Goal: Task Accomplishment & Management: Use online tool/utility

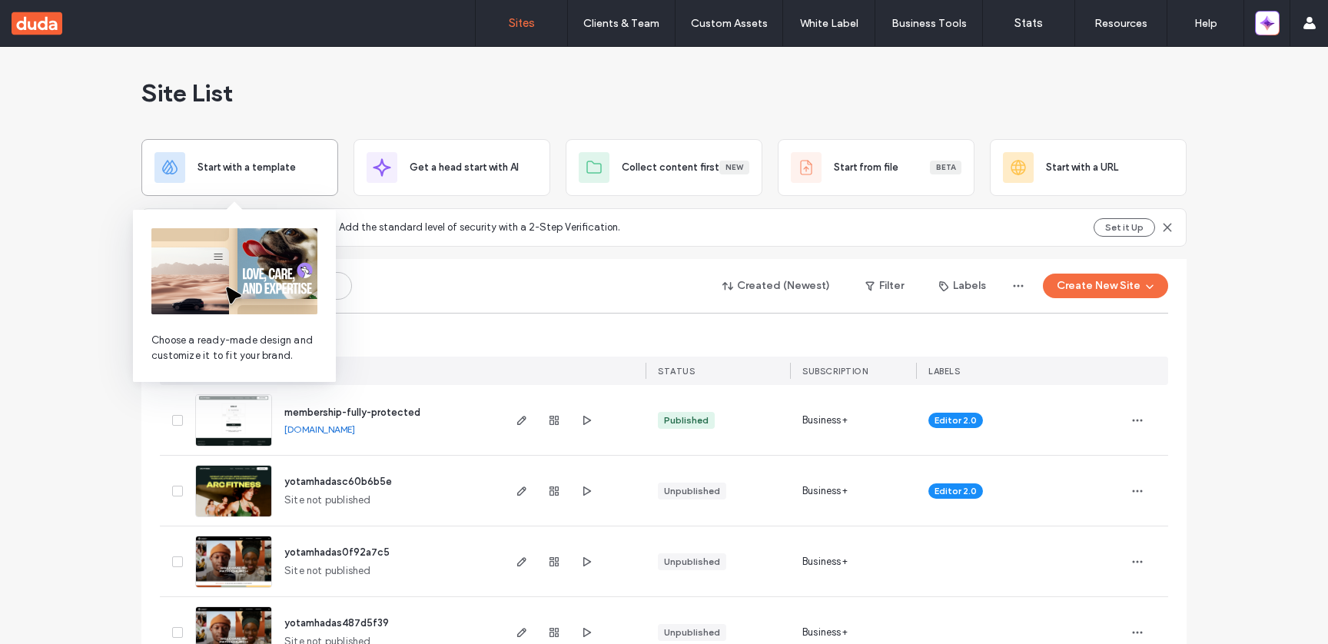
click at [227, 188] on div "Start with a template" at bounding box center [239, 167] width 197 height 57
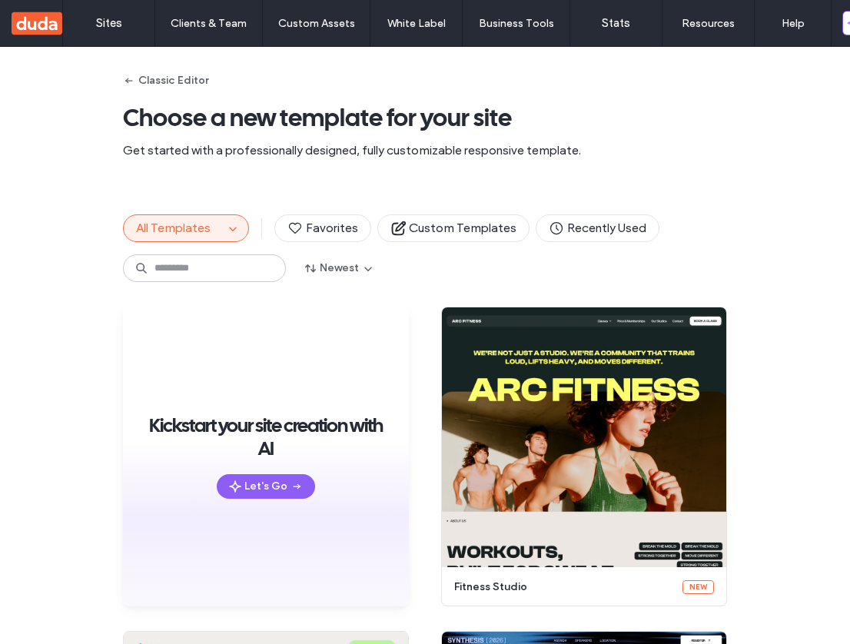
click at [234, 240] on div "All Templates" at bounding box center [186, 228] width 126 height 28
click at [233, 226] on icon "button" at bounding box center [233, 228] width 12 height 12
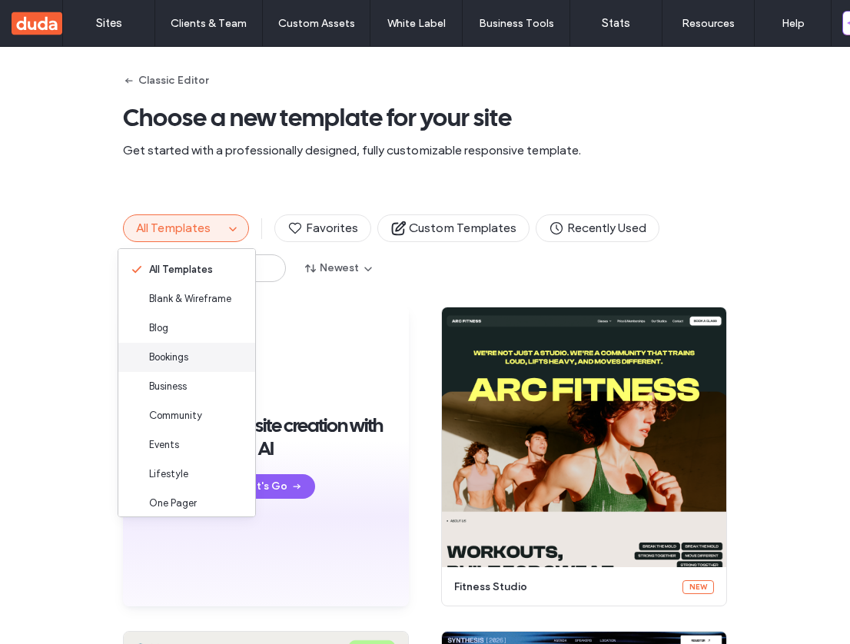
click at [203, 353] on div "Bookings" at bounding box center [186, 357] width 137 height 29
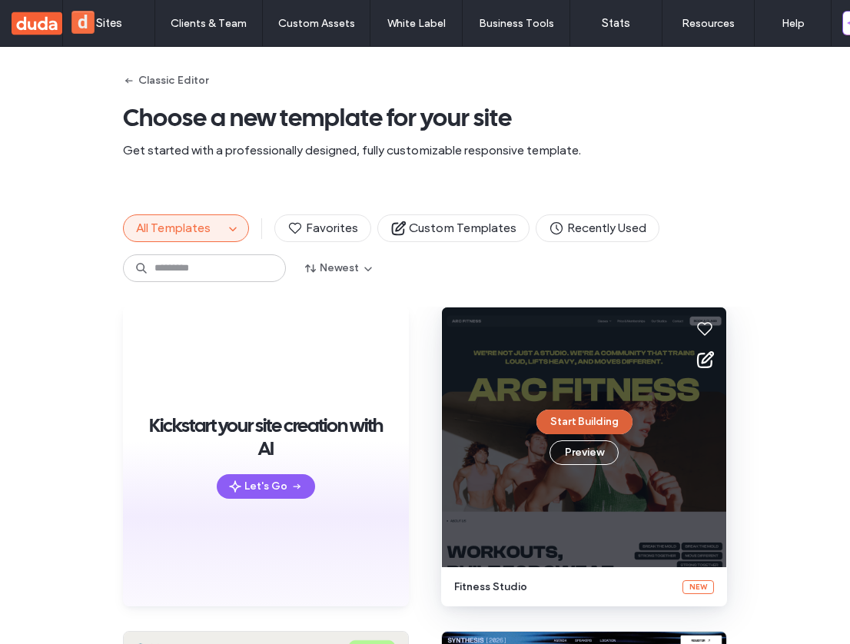
click at [585, 426] on button "Start Building" at bounding box center [584, 422] width 96 height 25
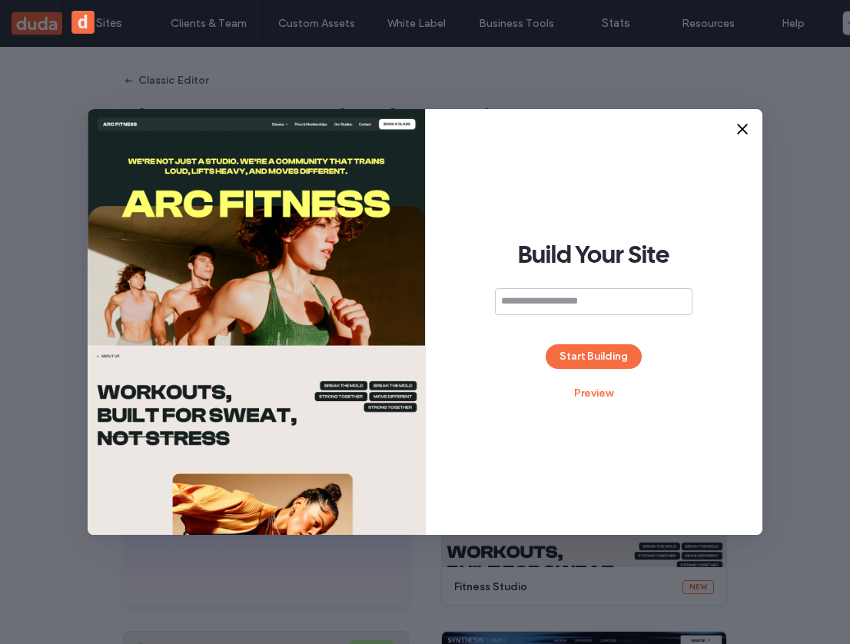
click at [746, 129] on icon at bounding box center [742, 128] width 15 height 15
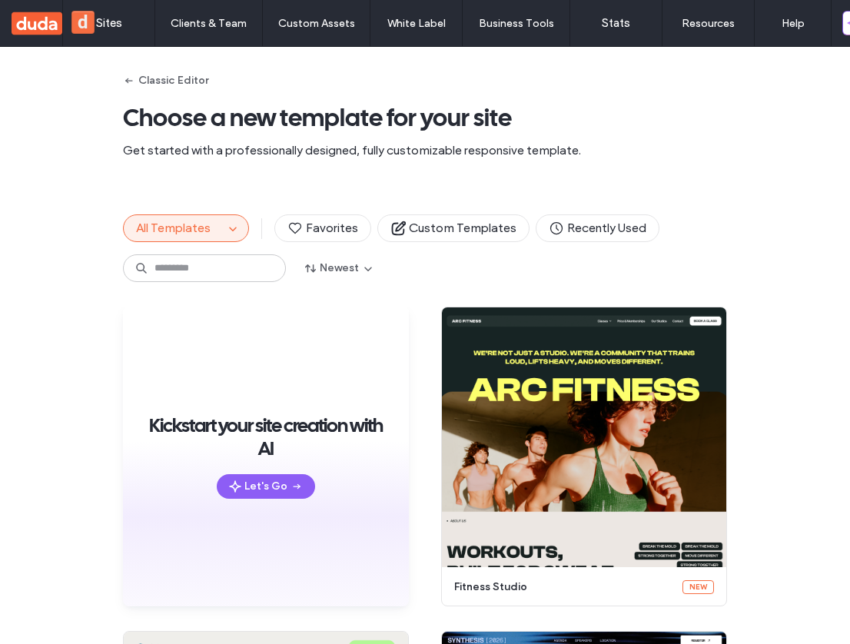
click at [201, 229] on span "All Templates" at bounding box center [173, 228] width 75 height 15
click at [213, 220] on button "All Templates" at bounding box center [174, 228] width 100 height 26
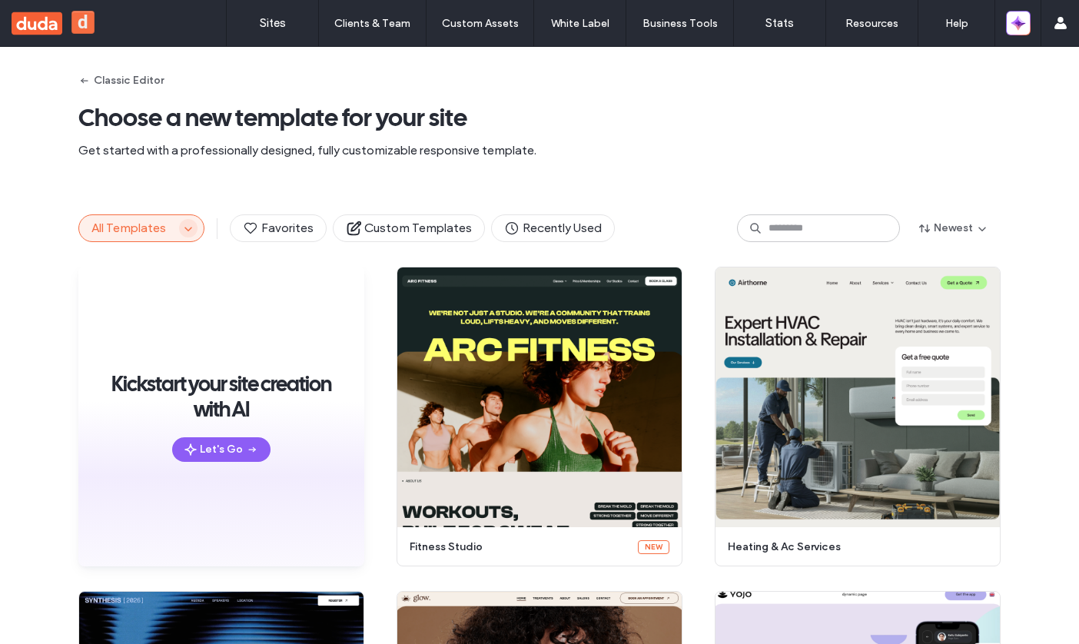
click at [182, 229] on icon "button" at bounding box center [188, 228] width 12 height 12
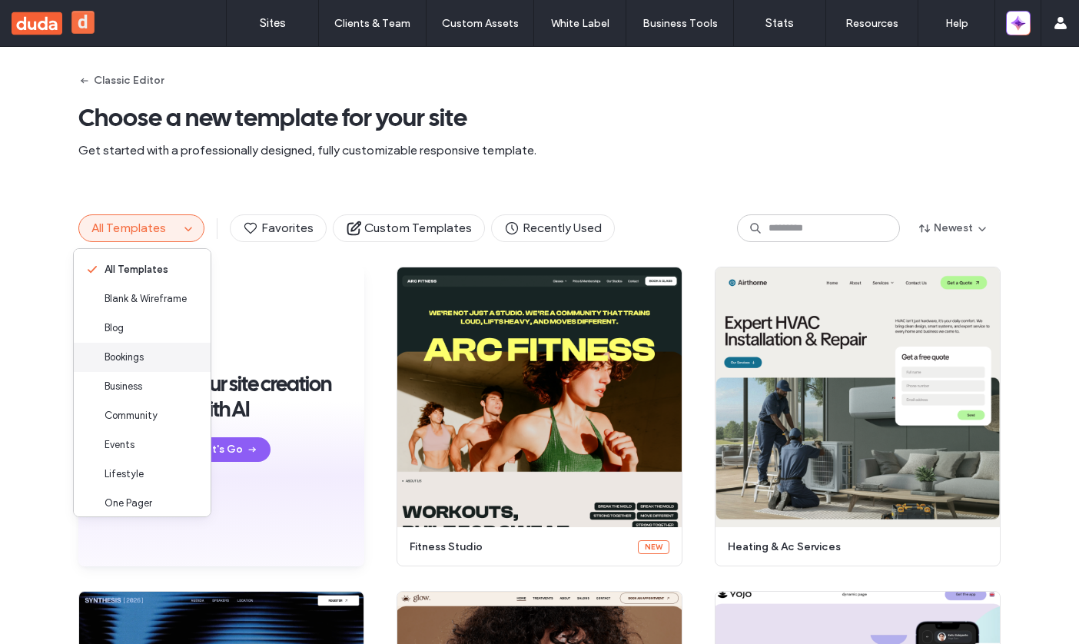
click at [156, 357] on div "Bookings" at bounding box center [142, 357] width 137 height 29
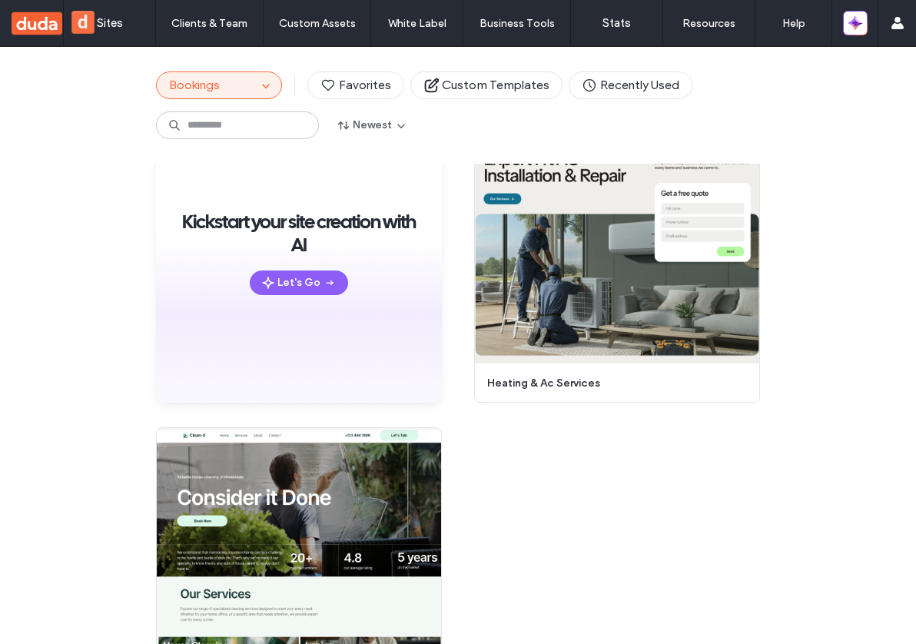
scroll to position [139, 0]
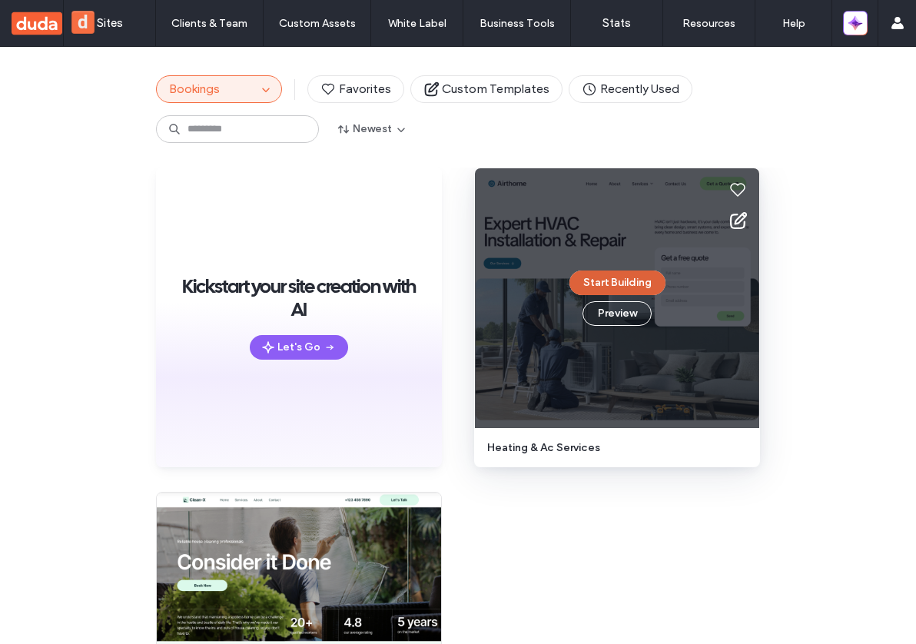
click at [609, 287] on button "Start Building" at bounding box center [617, 282] width 96 height 25
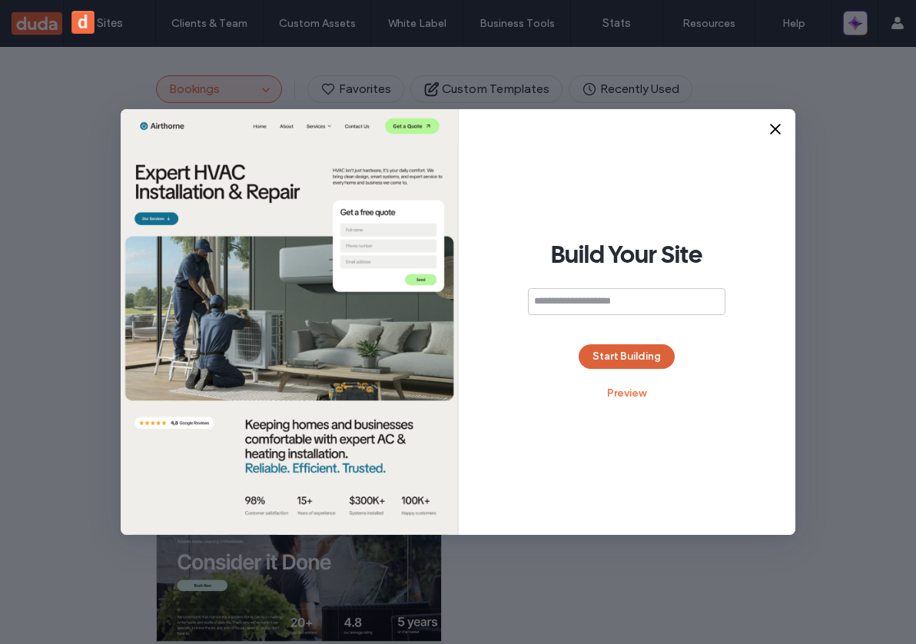
click at [644, 347] on button "Start Building" at bounding box center [627, 356] width 96 height 25
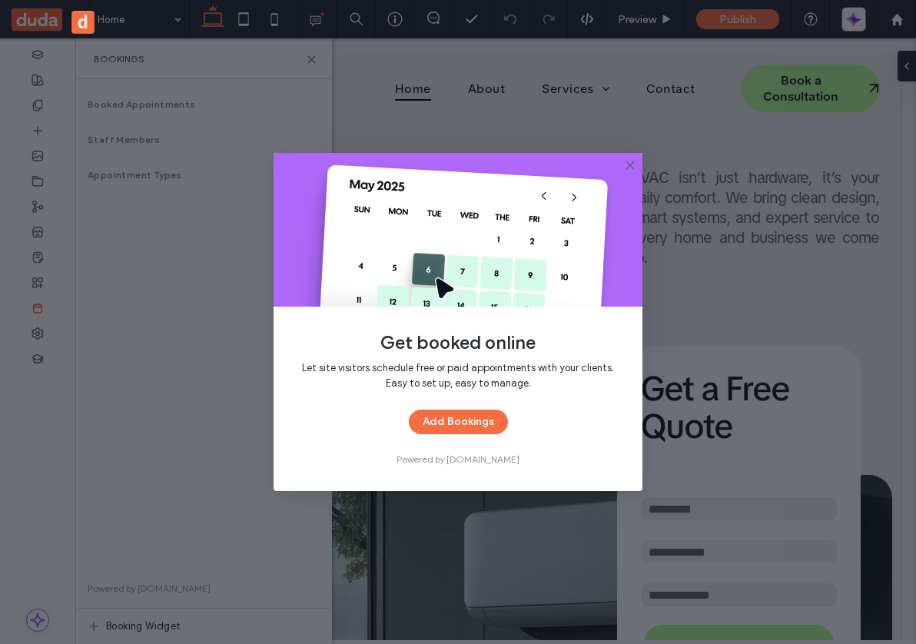
click at [627, 166] on icon at bounding box center [630, 165] width 12 height 12
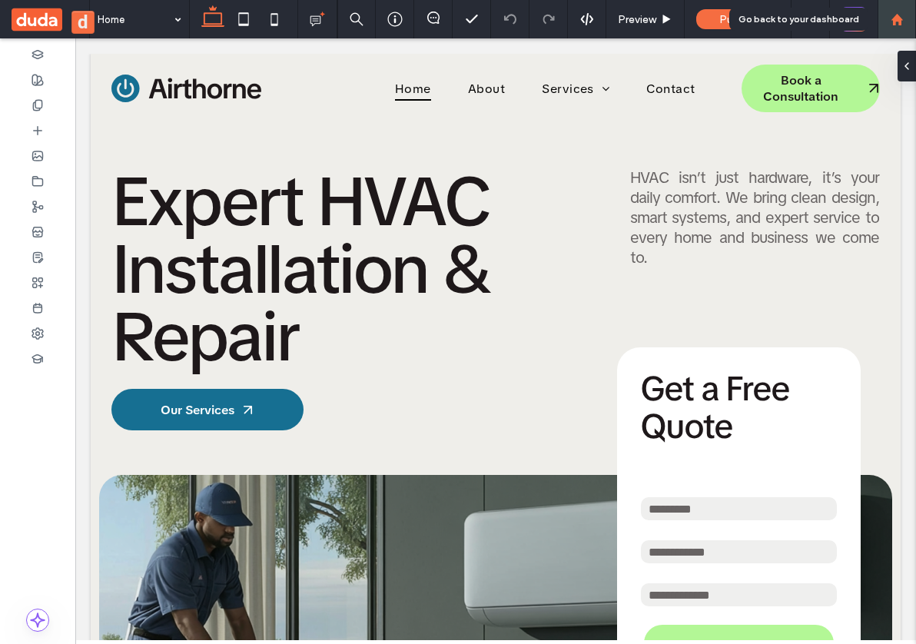
click at [893, 27] on div at bounding box center [896, 19] width 38 height 38
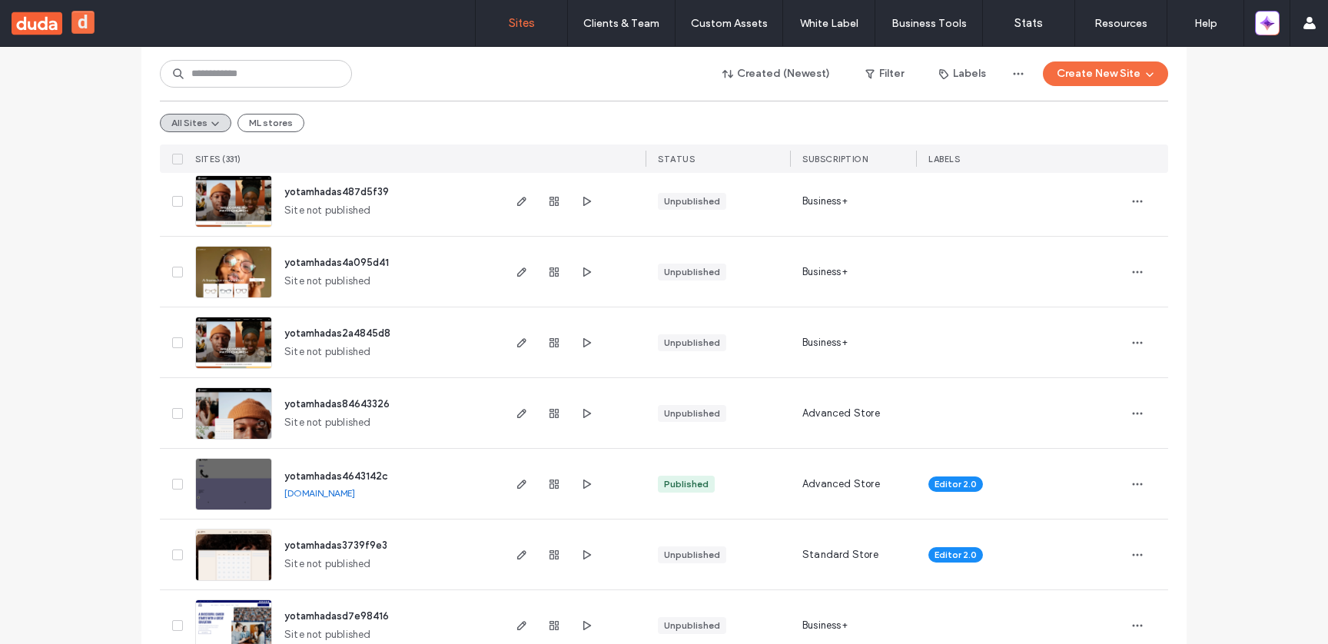
scroll to position [519, 0]
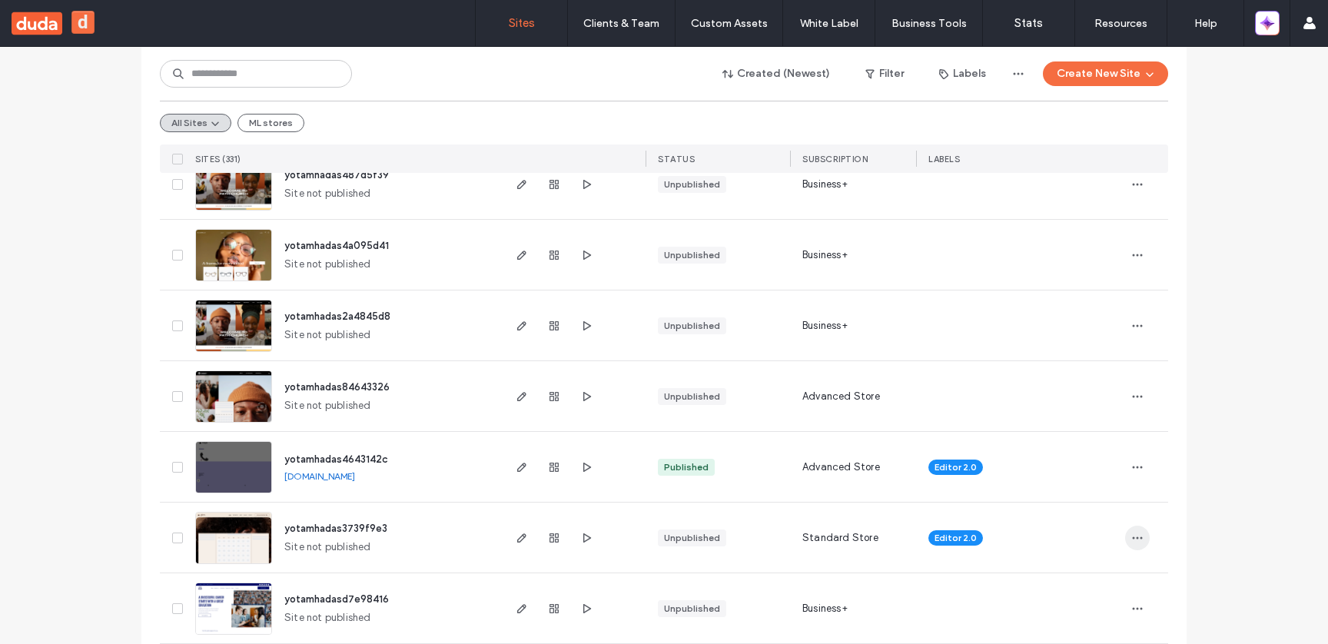
click at [1138, 532] on span "button" at bounding box center [1137, 538] width 25 height 25
click at [1099, 403] on span "Save as Template" at bounding box center [1077, 400] width 82 height 15
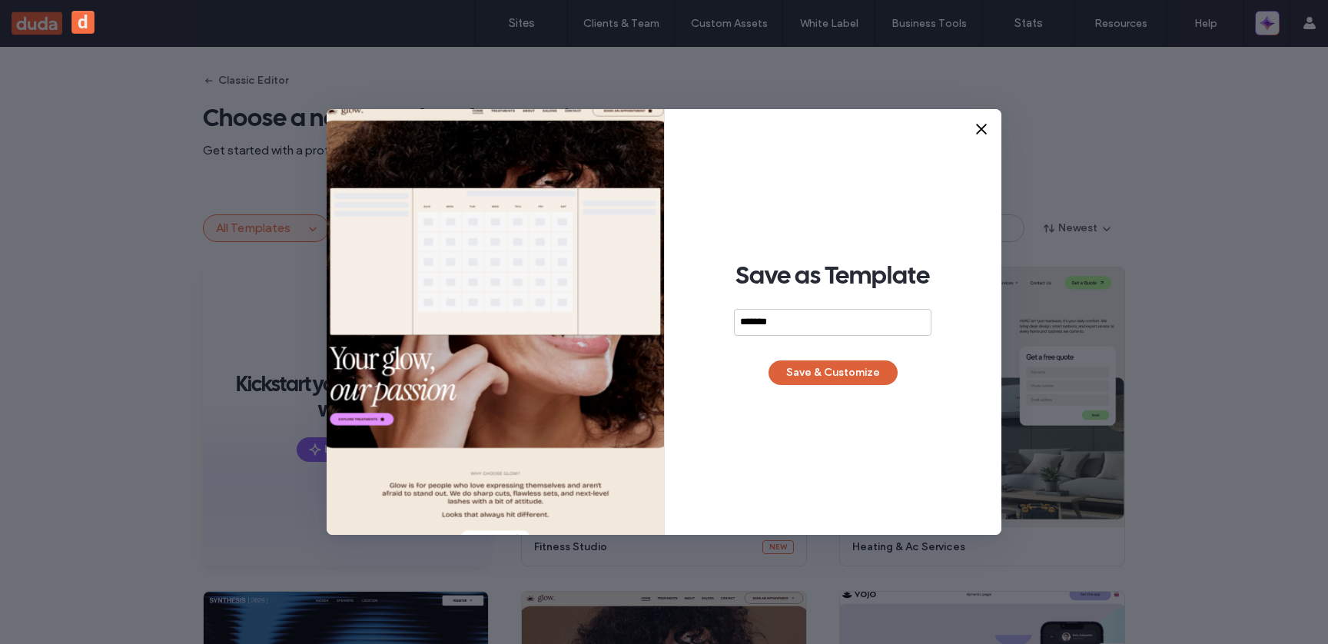
type input "*******"
click at [853, 373] on button "Save & Customize" at bounding box center [832, 372] width 129 height 25
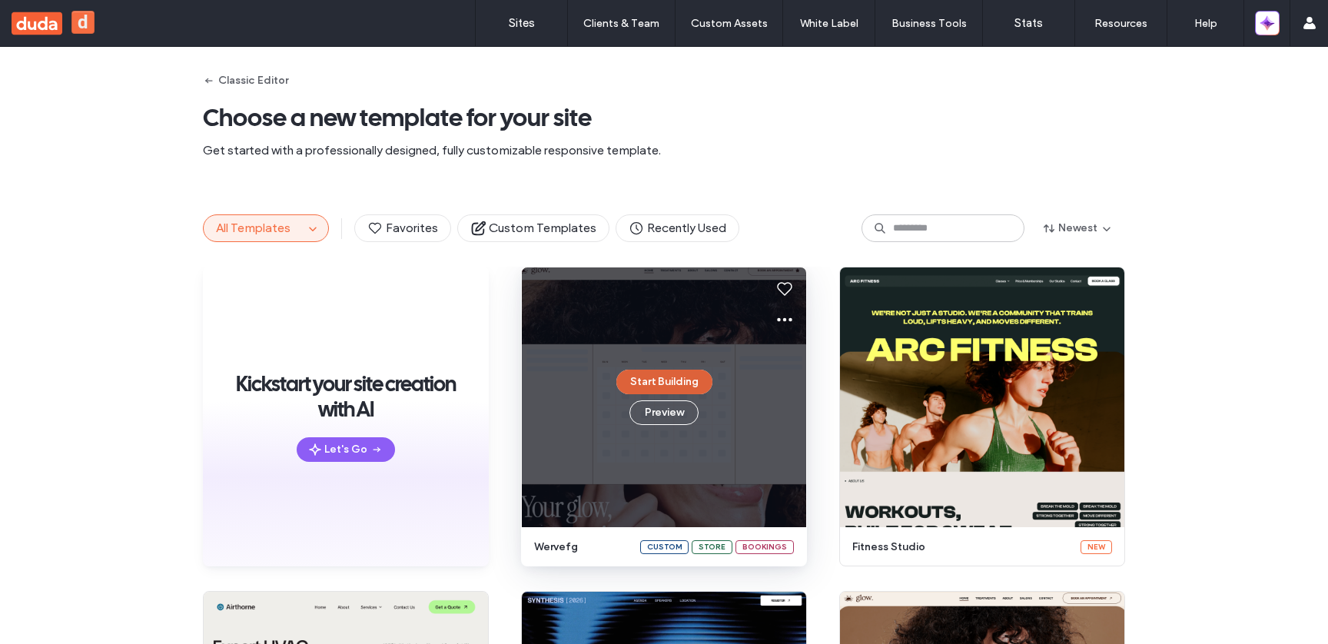
click at [695, 382] on button "Start Building" at bounding box center [664, 382] width 96 height 25
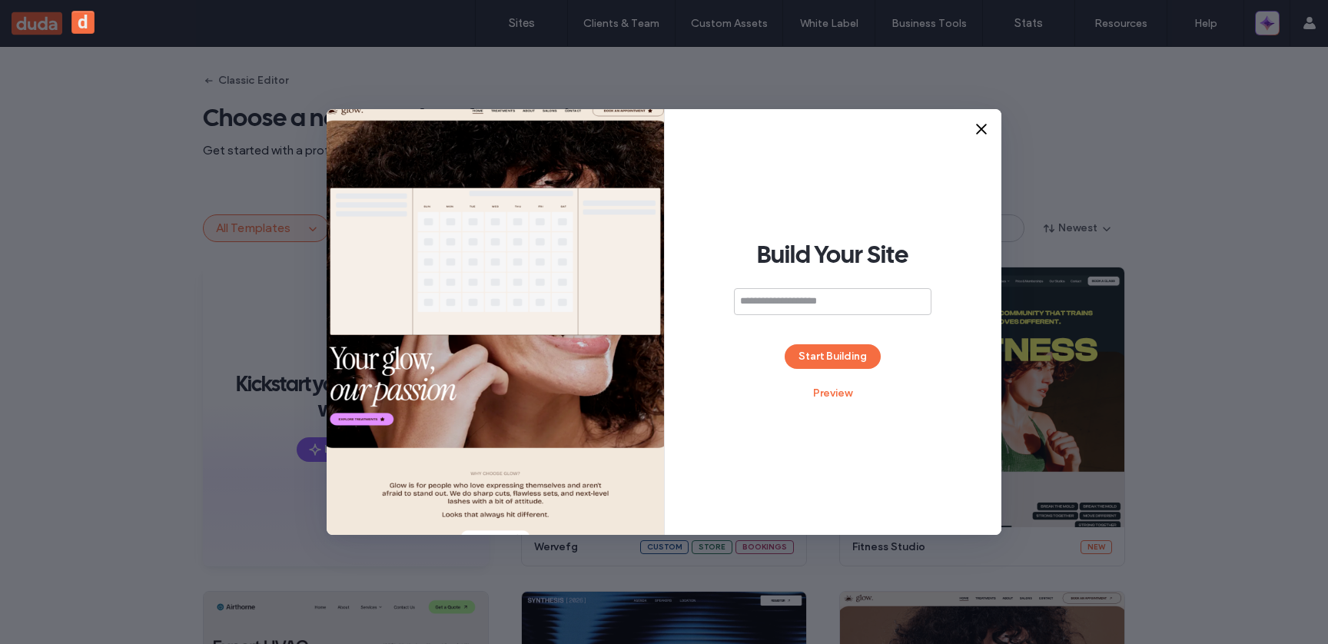
click at [982, 128] on use at bounding box center [981, 128] width 9 height 9
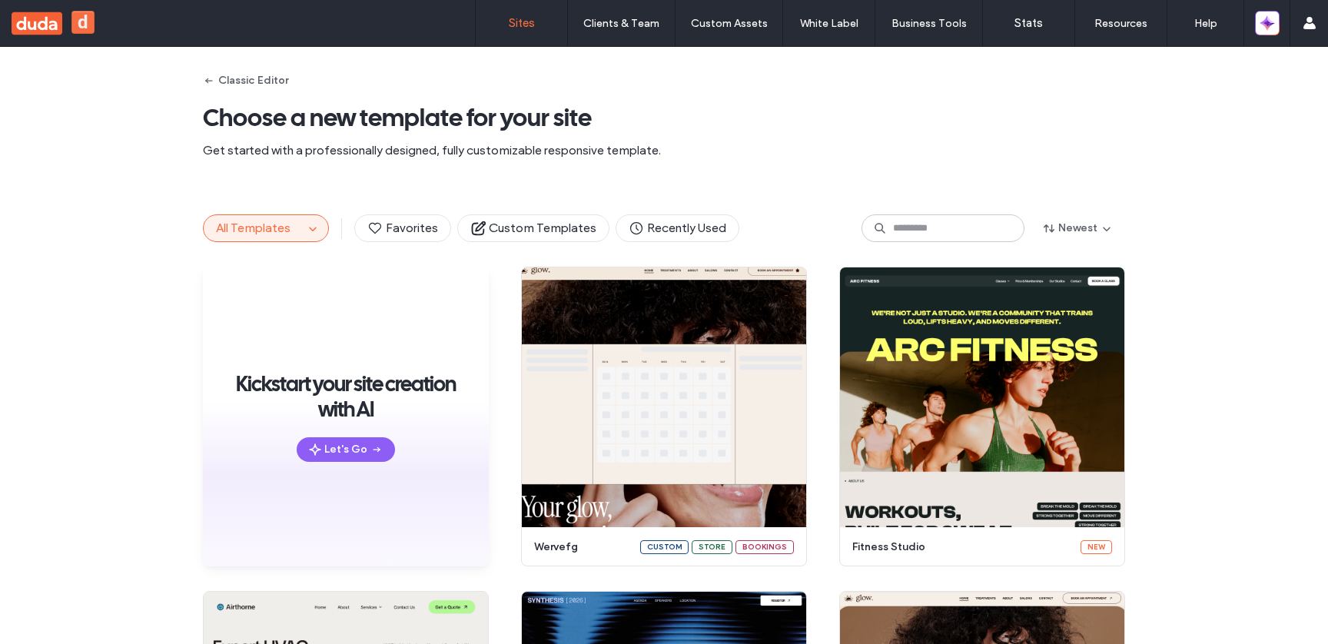
click at [526, 22] on label "Sites" at bounding box center [522, 23] width 26 height 14
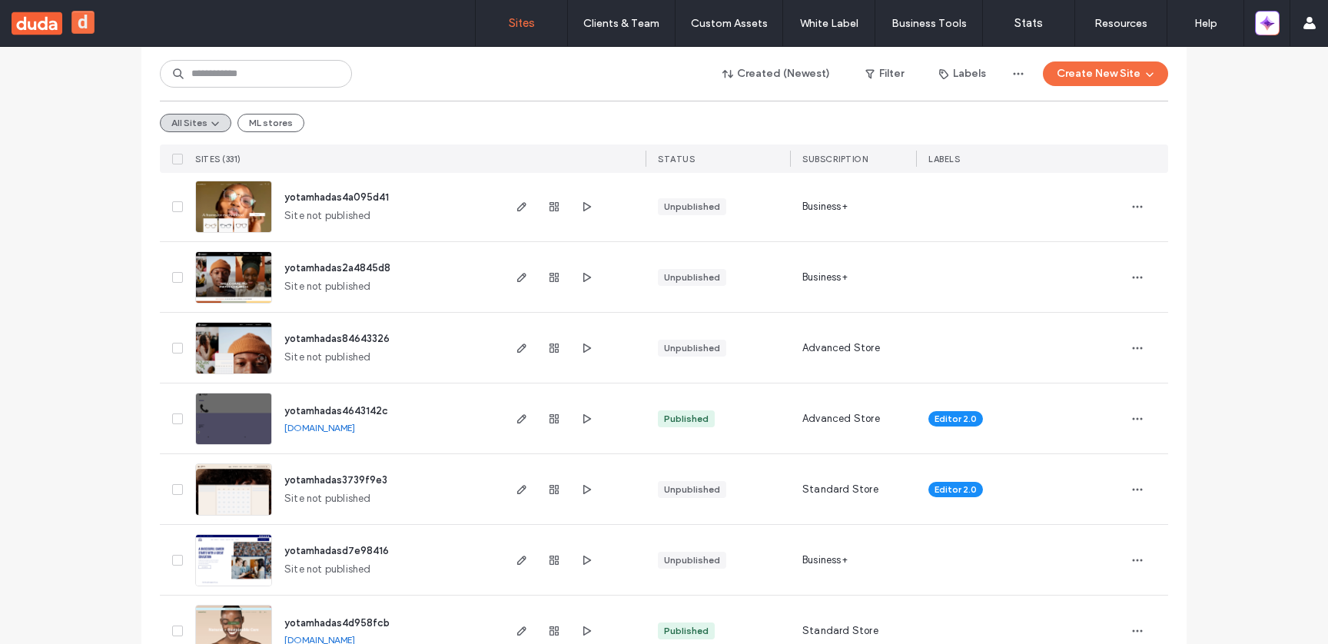
scroll to position [569, 0]
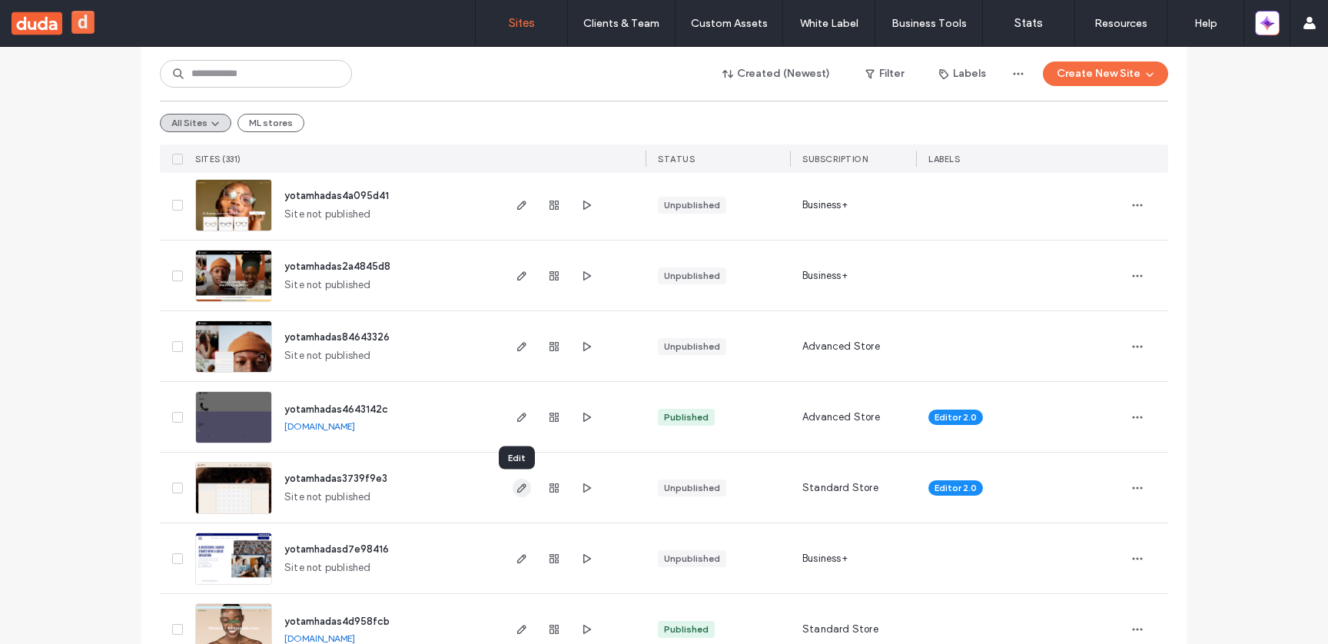
click at [516, 492] on icon "button" at bounding box center [522, 488] width 12 height 12
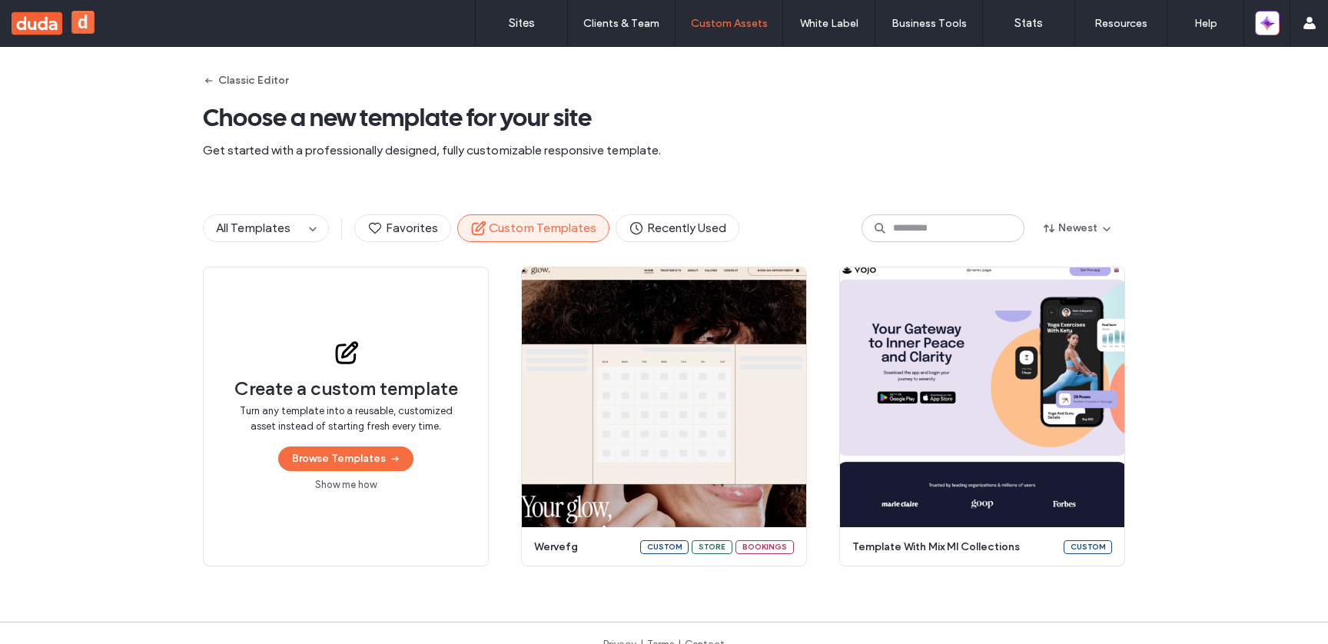
scroll to position [23, 0]
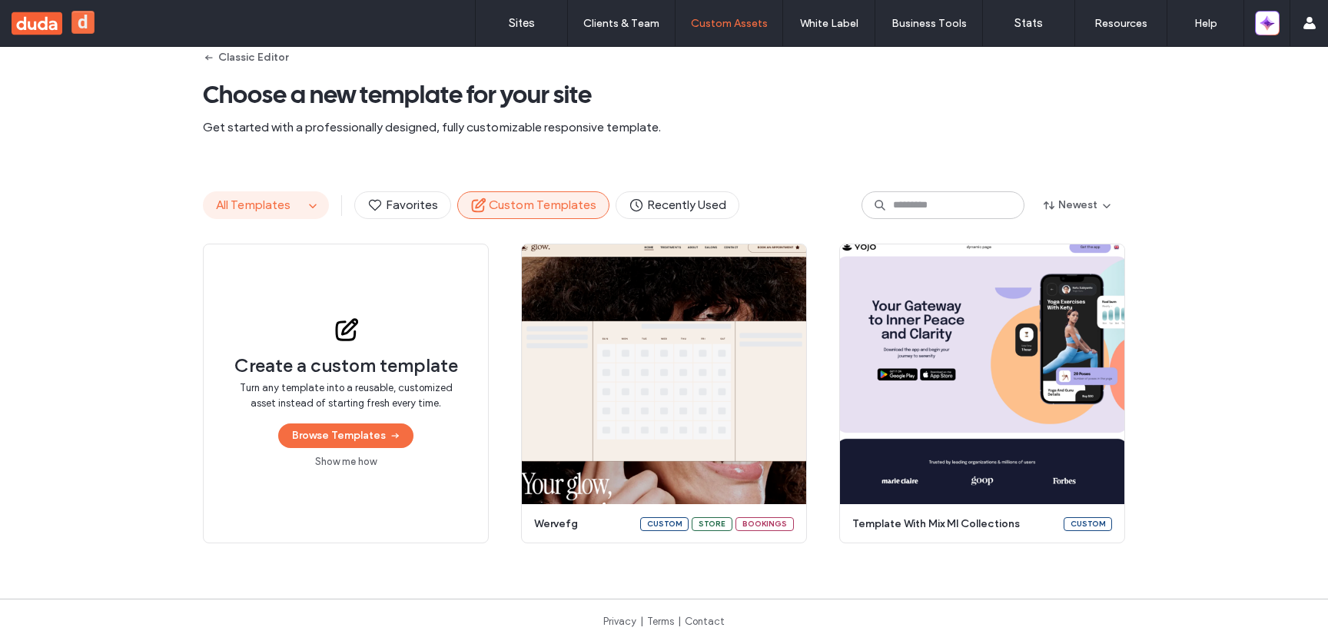
click at [287, 206] on button "All Templates" at bounding box center [254, 205] width 100 height 26
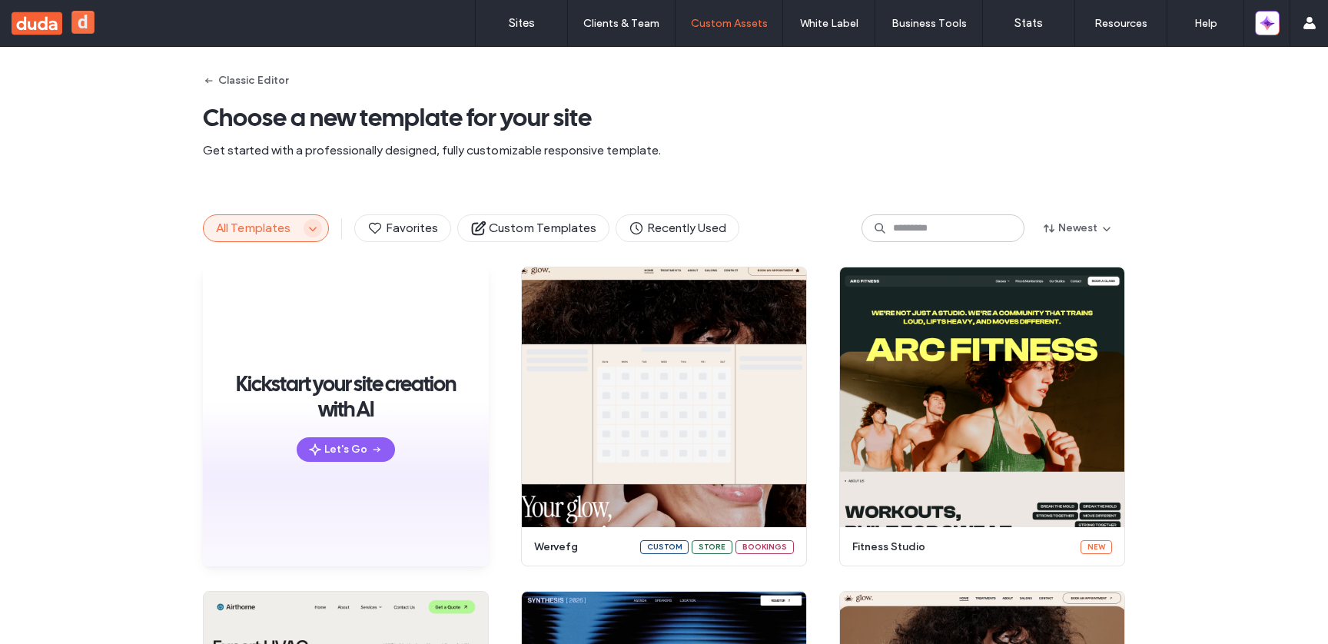
click at [307, 224] on icon "button" at bounding box center [313, 228] width 12 height 12
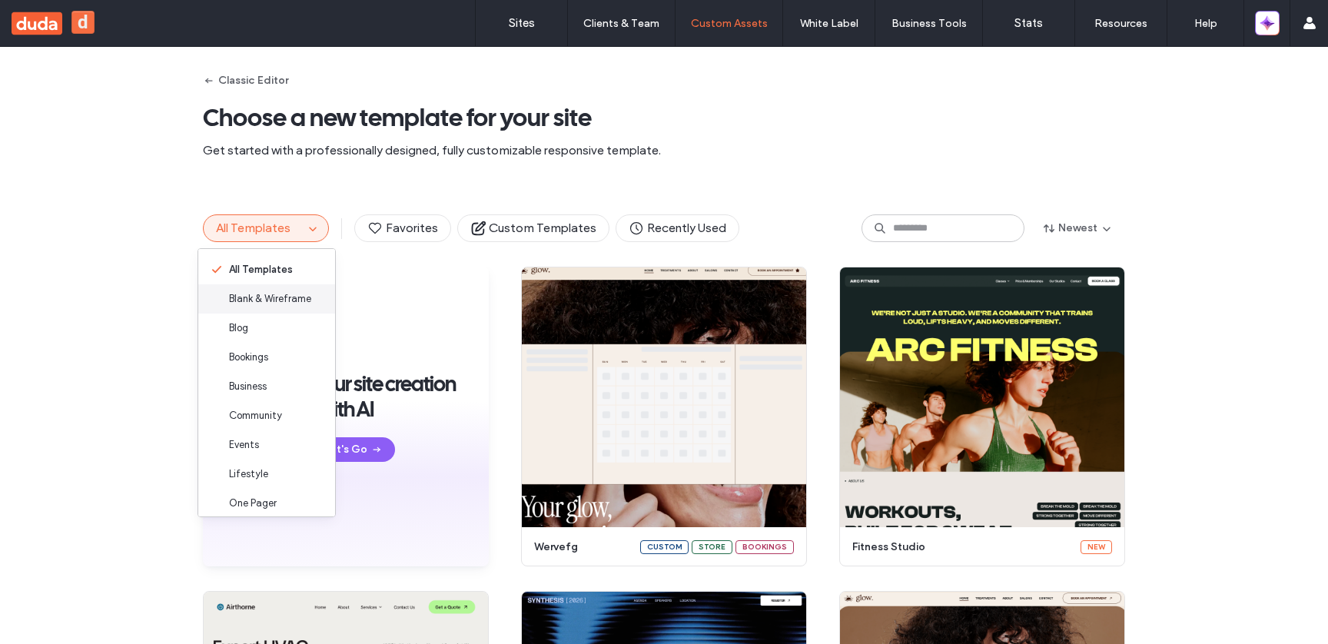
click at [284, 306] on span "Blank & Wireframe" at bounding box center [270, 298] width 82 height 15
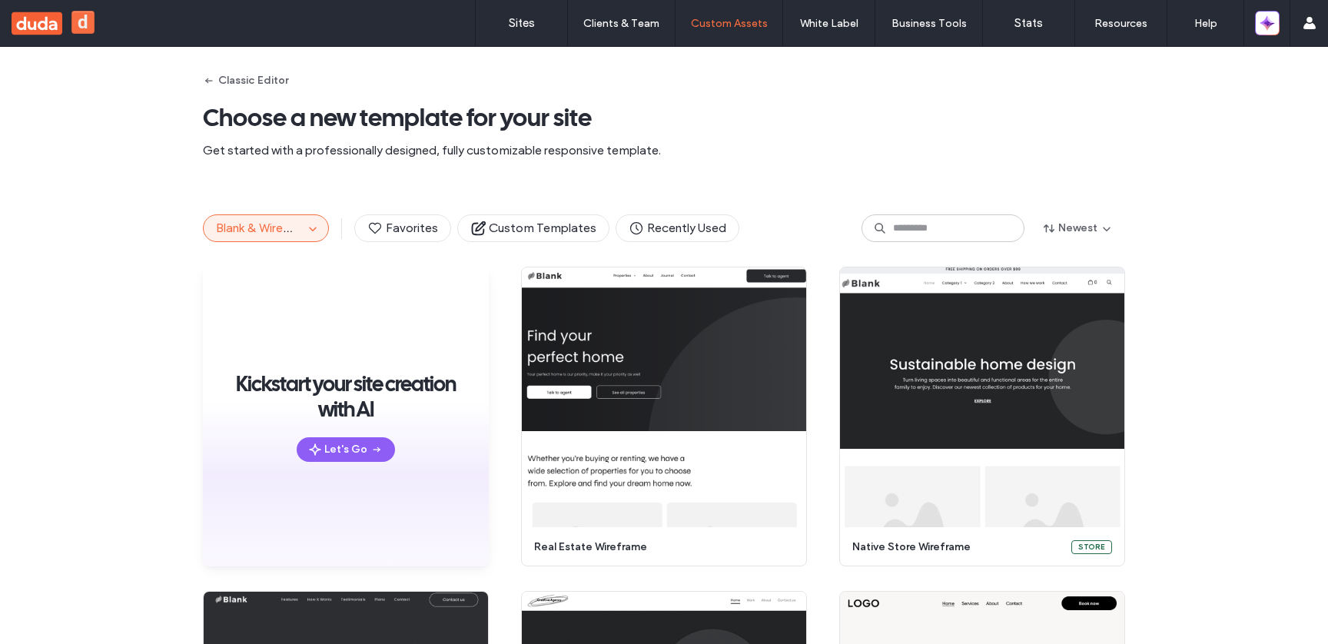
click at [270, 228] on span "Blank & Wireframe" at bounding box center [266, 228] width 101 height 15
click at [409, 230] on span "Favorites" at bounding box center [402, 228] width 71 height 17
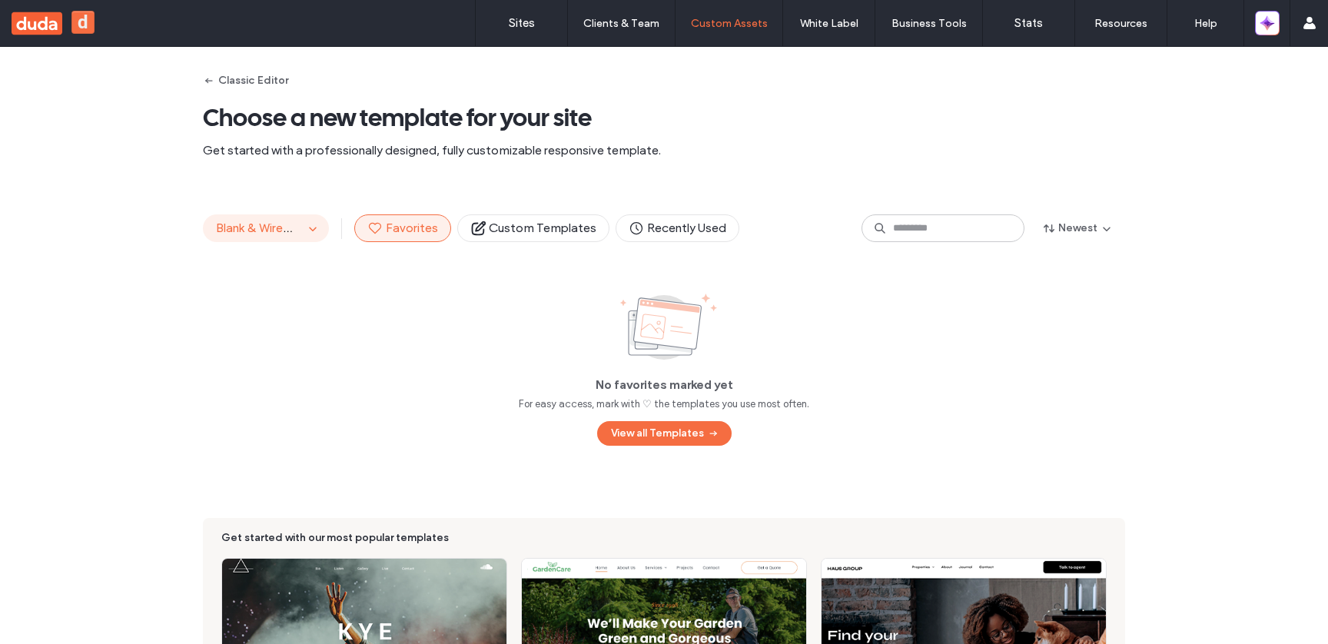
click at [254, 221] on span "Blank & Wireframe" at bounding box center [266, 228] width 101 height 15
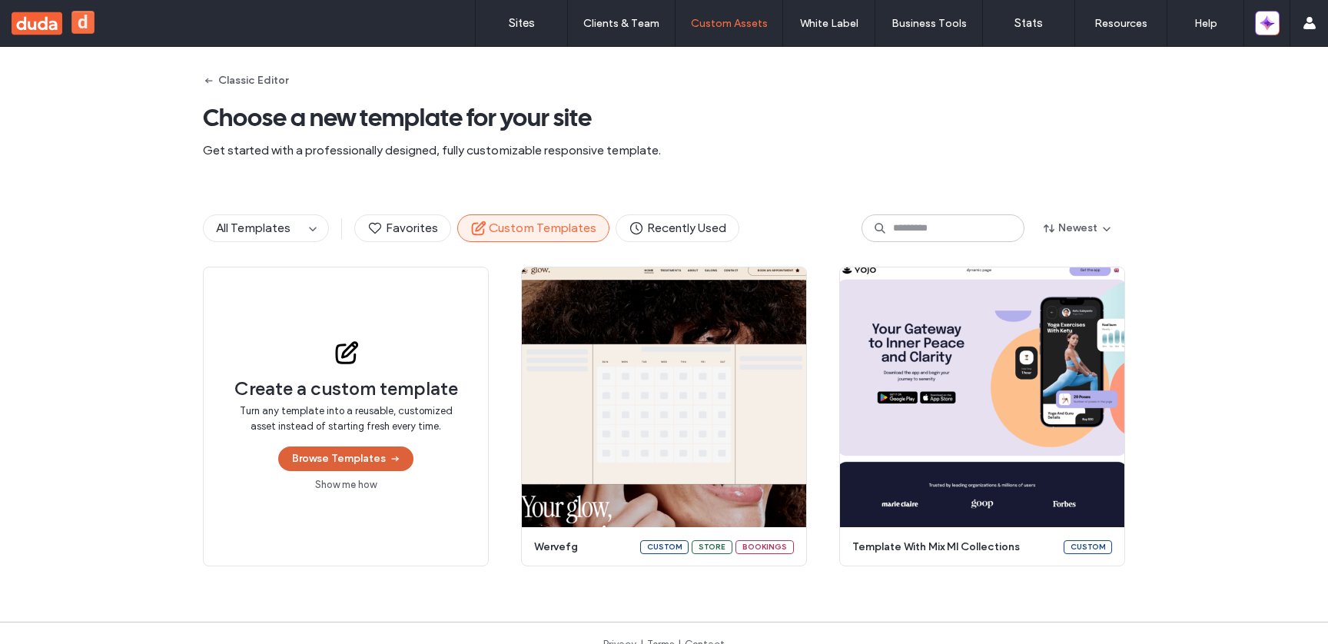
click at [359, 459] on button "Browse Templates" at bounding box center [345, 458] width 135 height 25
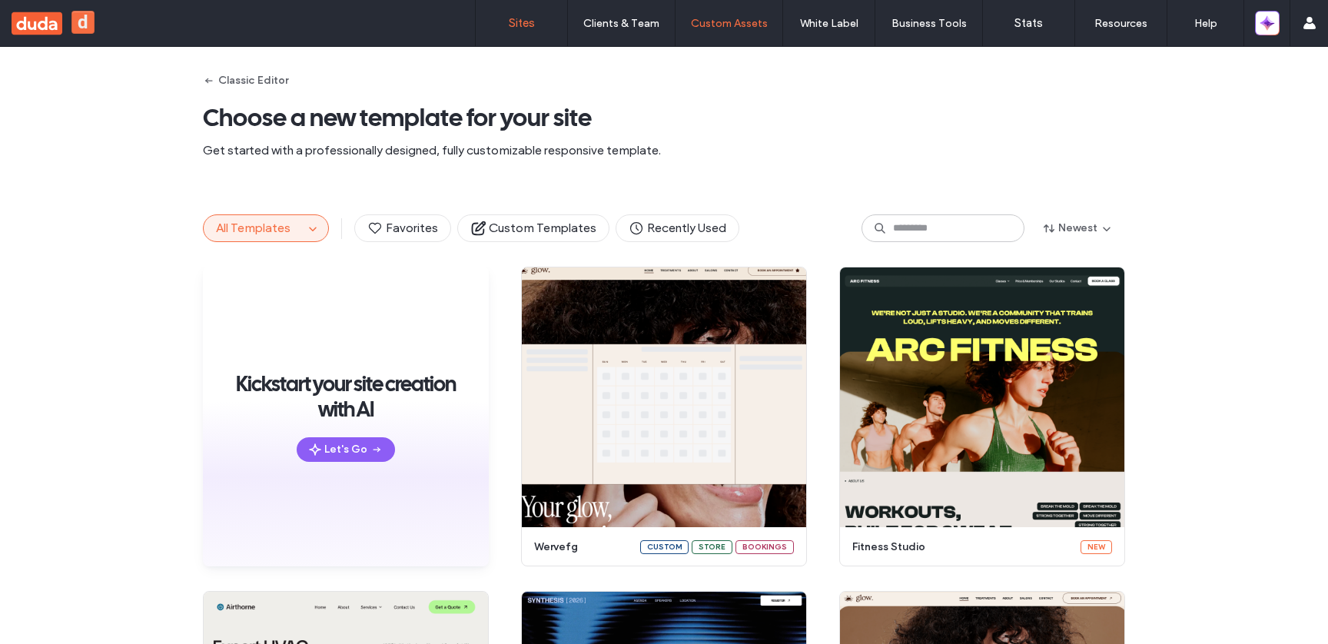
click at [513, 32] on link "Sites" at bounding box center [521, 23] width 91 height 46
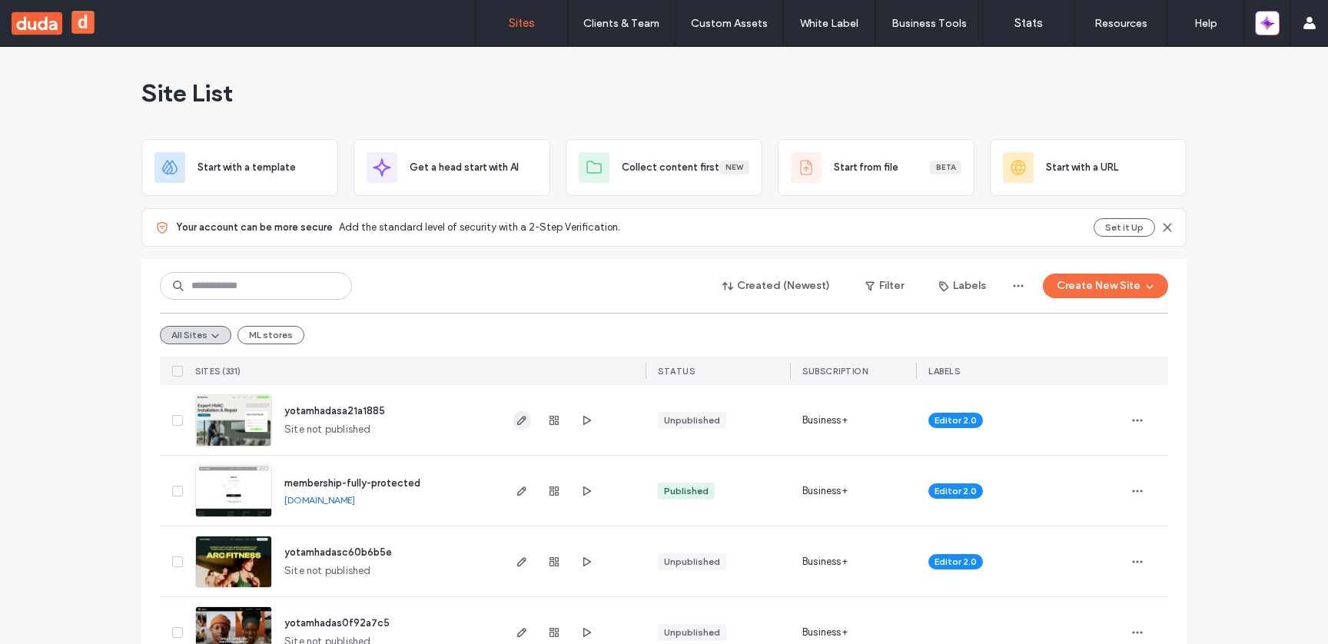
click at [516, 420] on icon "button" at bounding box center [522, 420] width 12 height 12
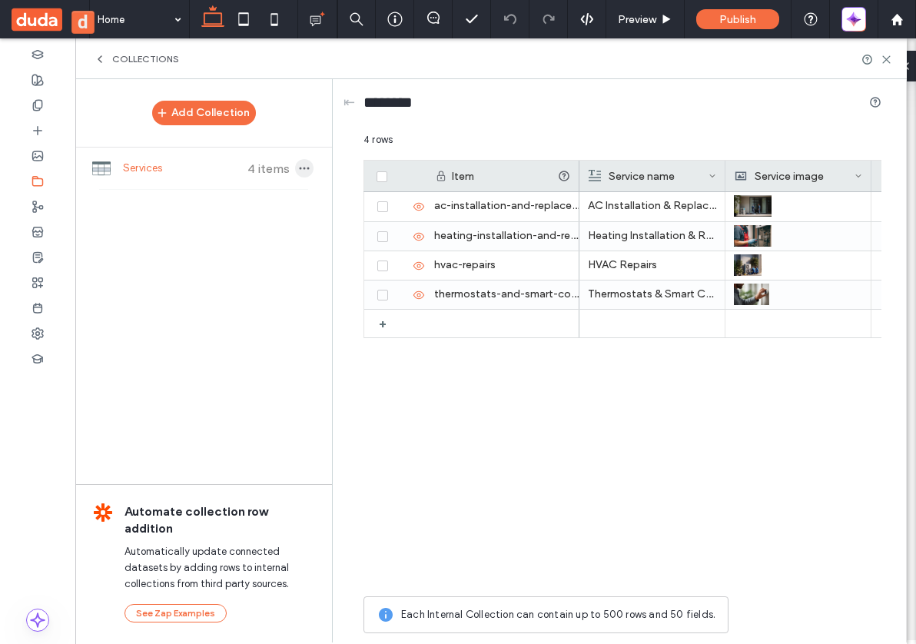
click at [300, 174] on icon "button" at bounding box center [304, 168] width 12 height 12
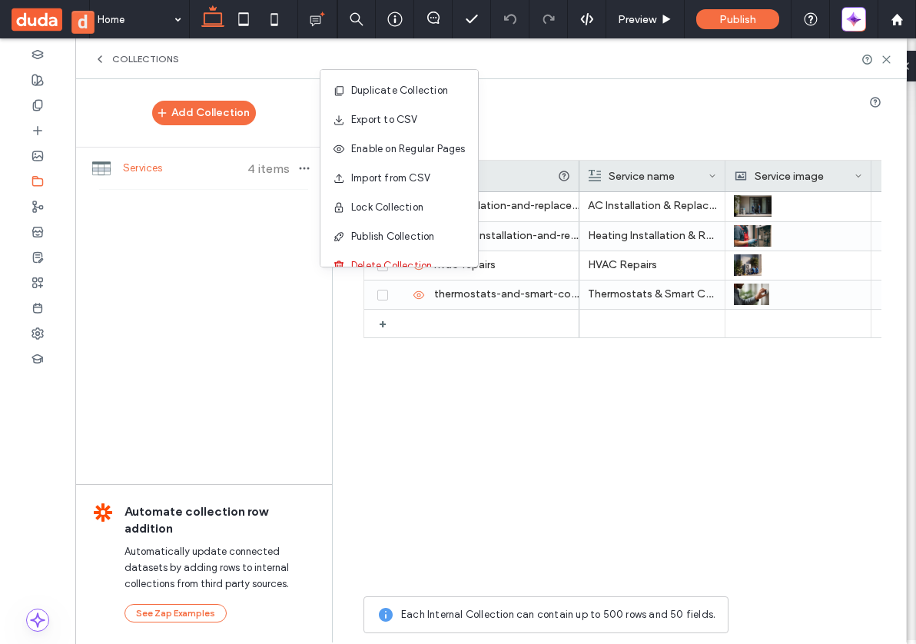
click at [229, 272] on div "Add Collection Services 4 items Automate collection row addition Automatically …" at bounding box center [203, 360] width 257 height 562
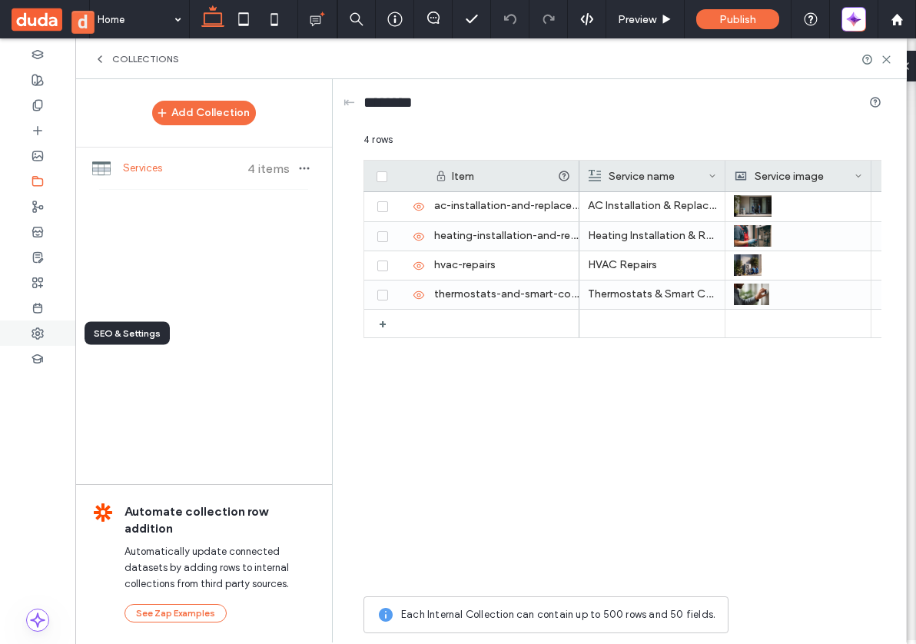
click at [38, 330] on icon at bounding box center [38, 333] width 12 height 12
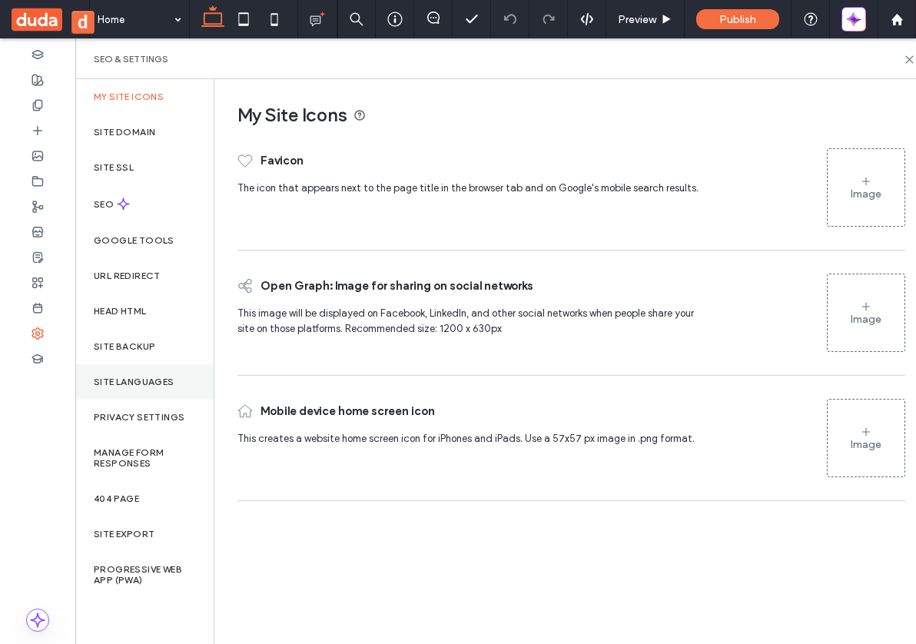
click at [152, 386] on label "Site Languages" at bounding box center [134, 381] width 81 height 11
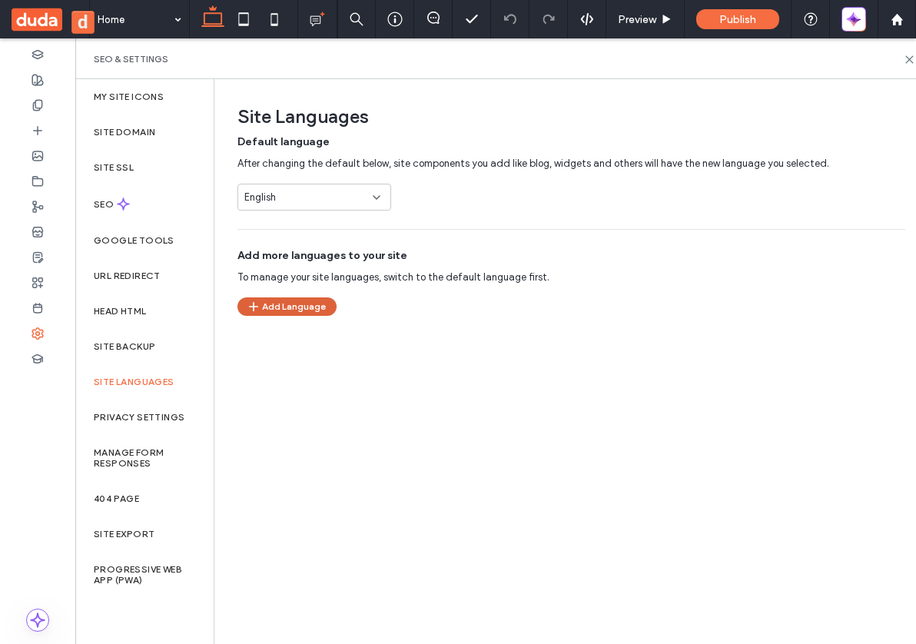
click at [333, 309] on button "Add Language" at bounding box center [286, 306] width 99 height 18
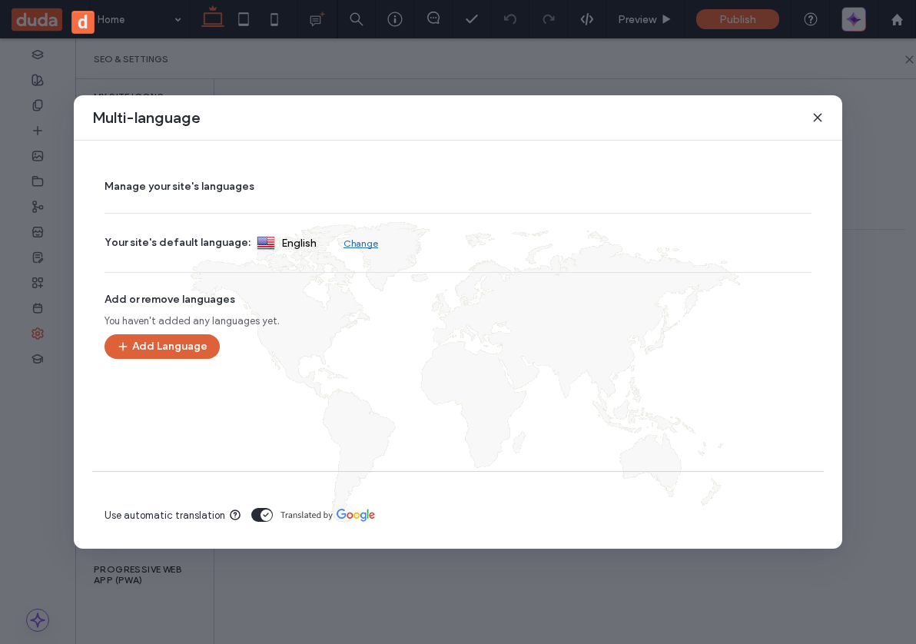
click at [185, 353] on button "Add Language" at bounding box center [161, 346] width 115 height 25
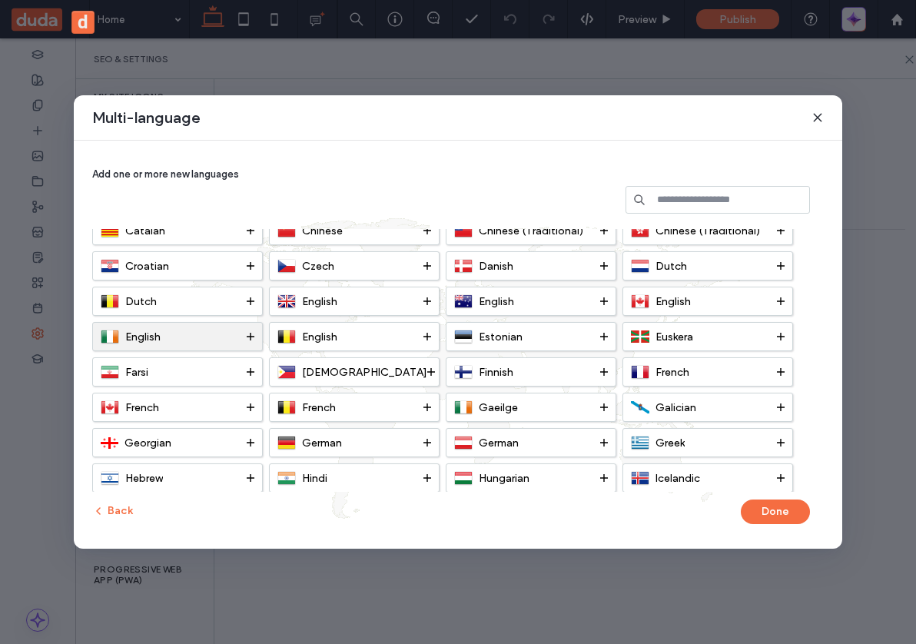
scroll to position [95, 0]
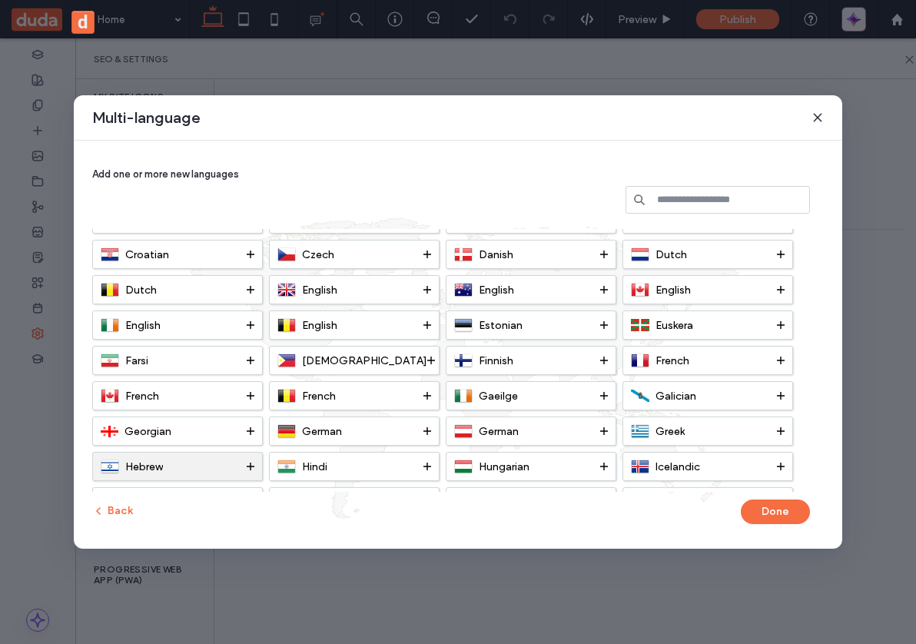
click at [251, 473] on span at bounding box center [251, 467] width 8 height 28
click at [755, 513] on button "Done" at bounding box center [775, 511] width 69 height 25
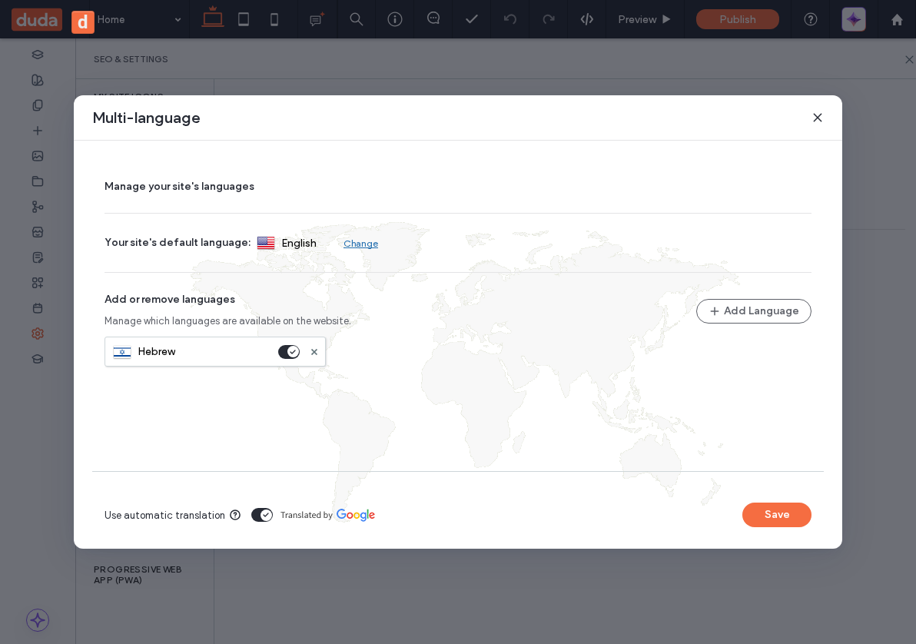
click at [755, 513] on button "Save" at bounding box center [776, 514] width 69 height 25
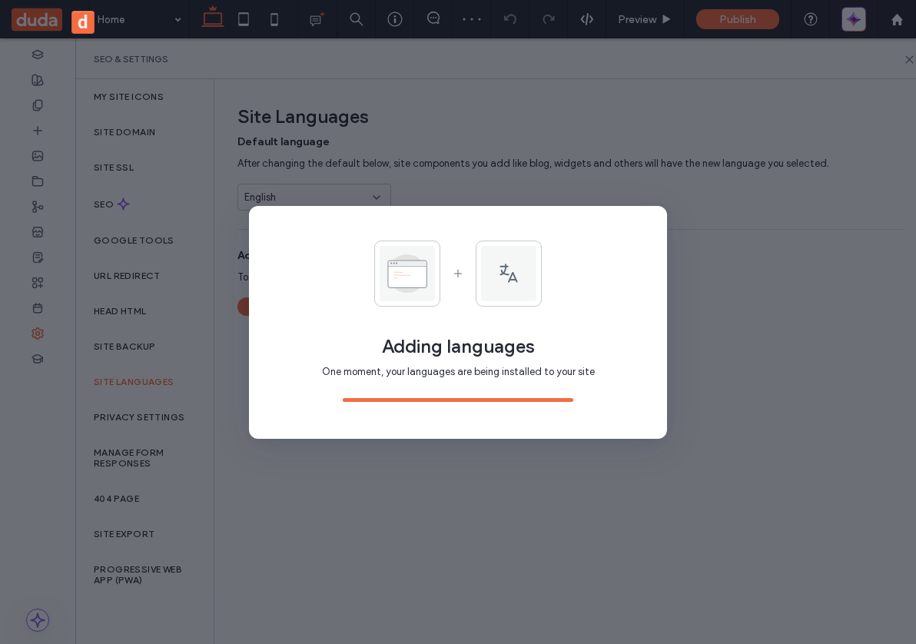
scroll to position [0, 0]
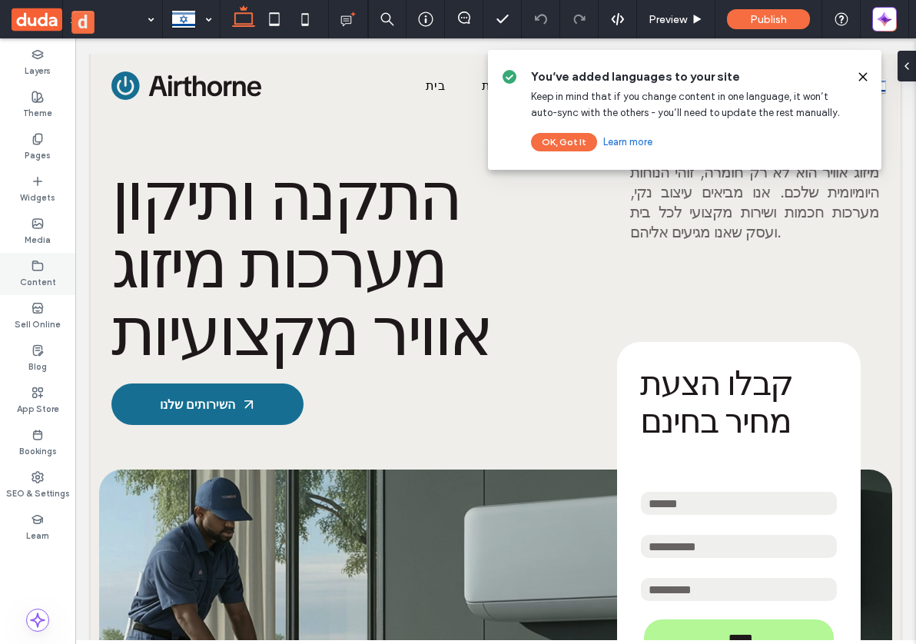
click at [48, 269] on div "Content" at bounding box center [37, 274] width 75 height 42
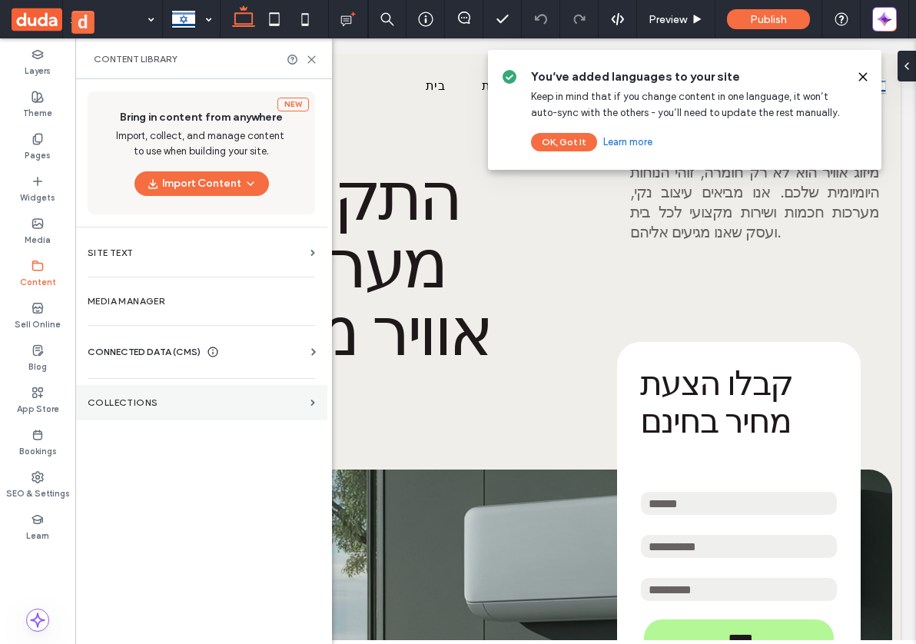
click at [168, 413] on section "Collections" at bounding box center [201, 402] width 252 height 35
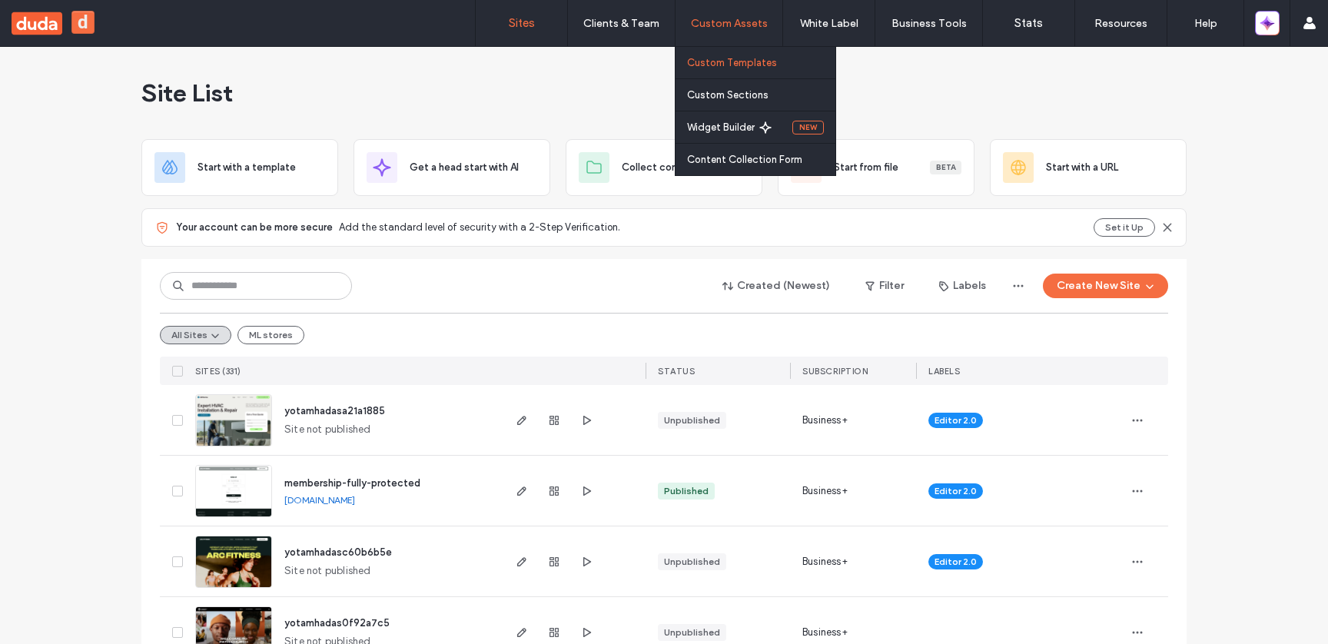
click at [739, 50] on link "Custom Templates" at bounding box center [761, 63] width 148 height 32
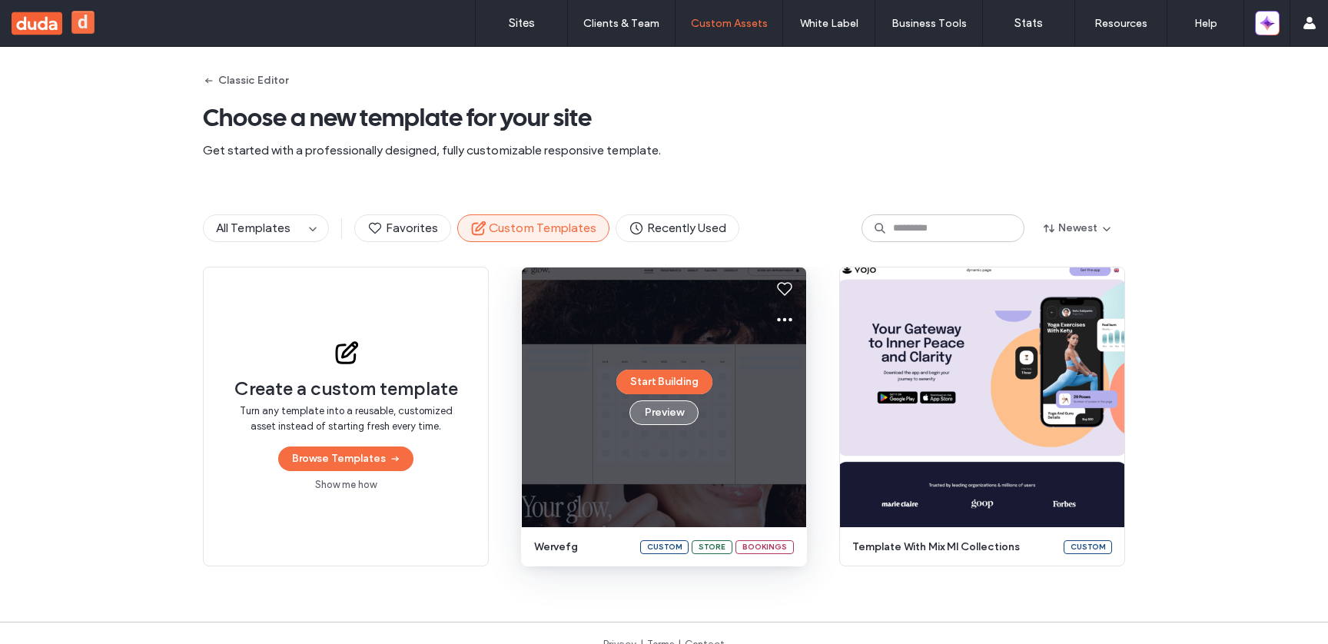
click at [665, 410] on button "Preview" at bounding box center [663, 412] width 69 height 25
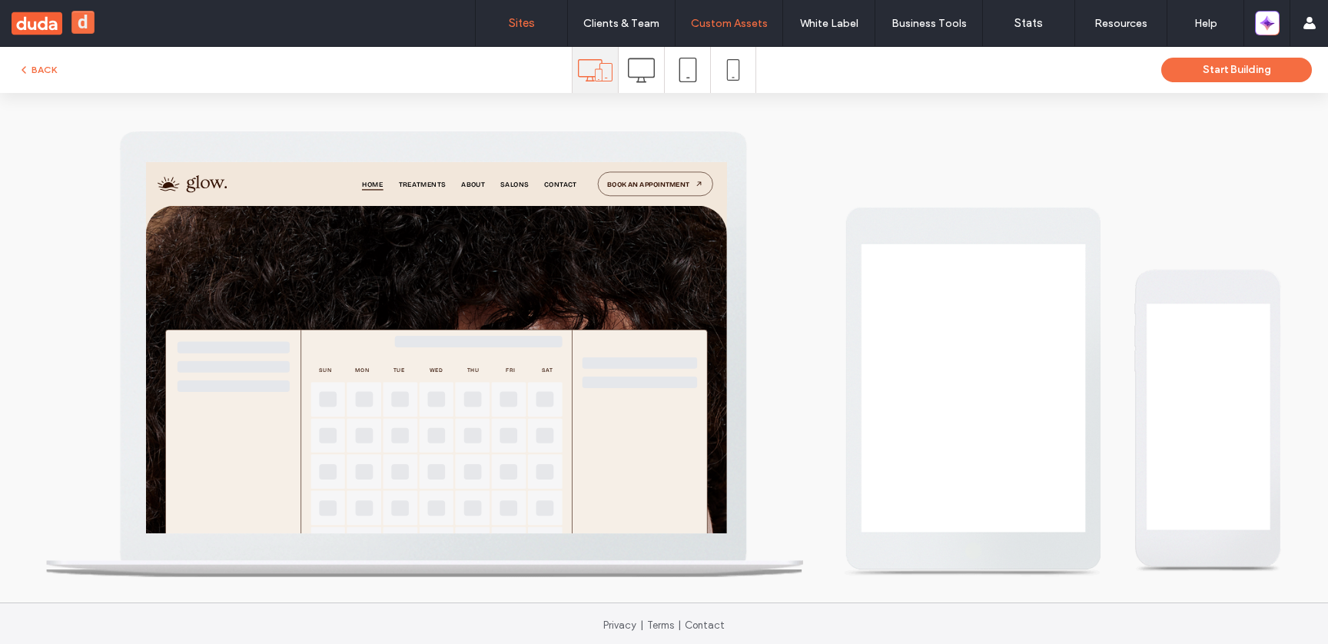
click at [543, 32] on link "Sites" at bounding box center [521, 23] width 91 height 46
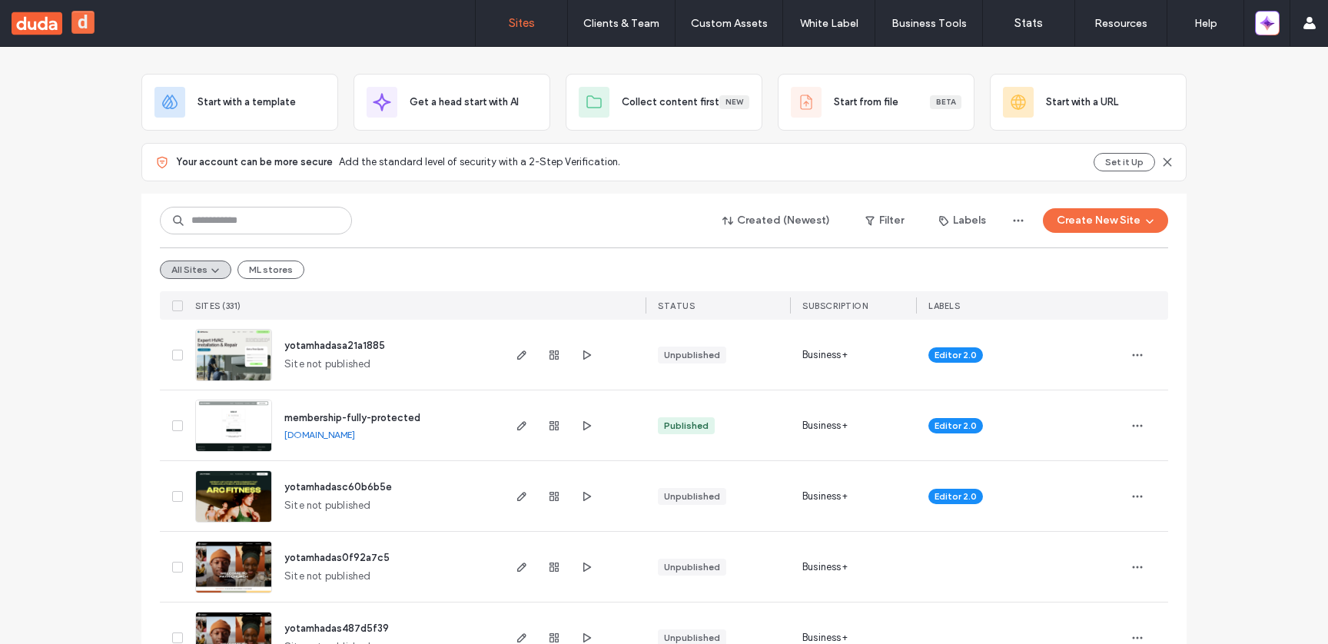
scroll to position [67, 0]
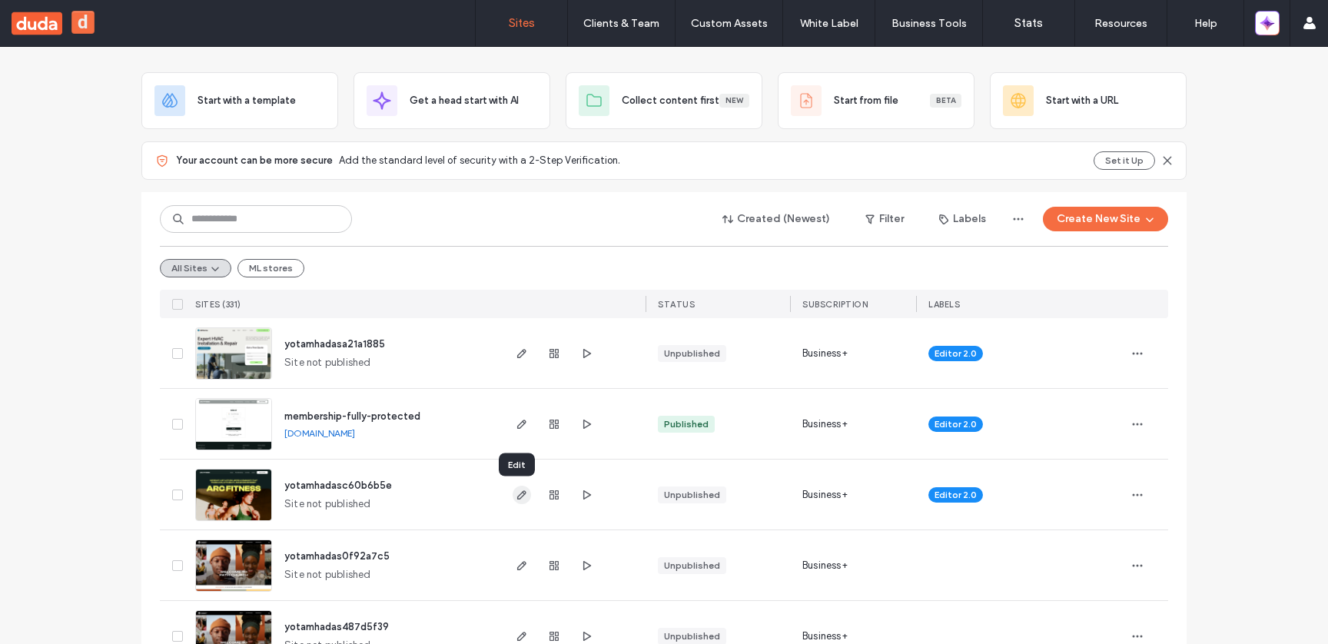
click at [516, 493] on icon "button" at bounding box center [522, 495] width 12 height 12
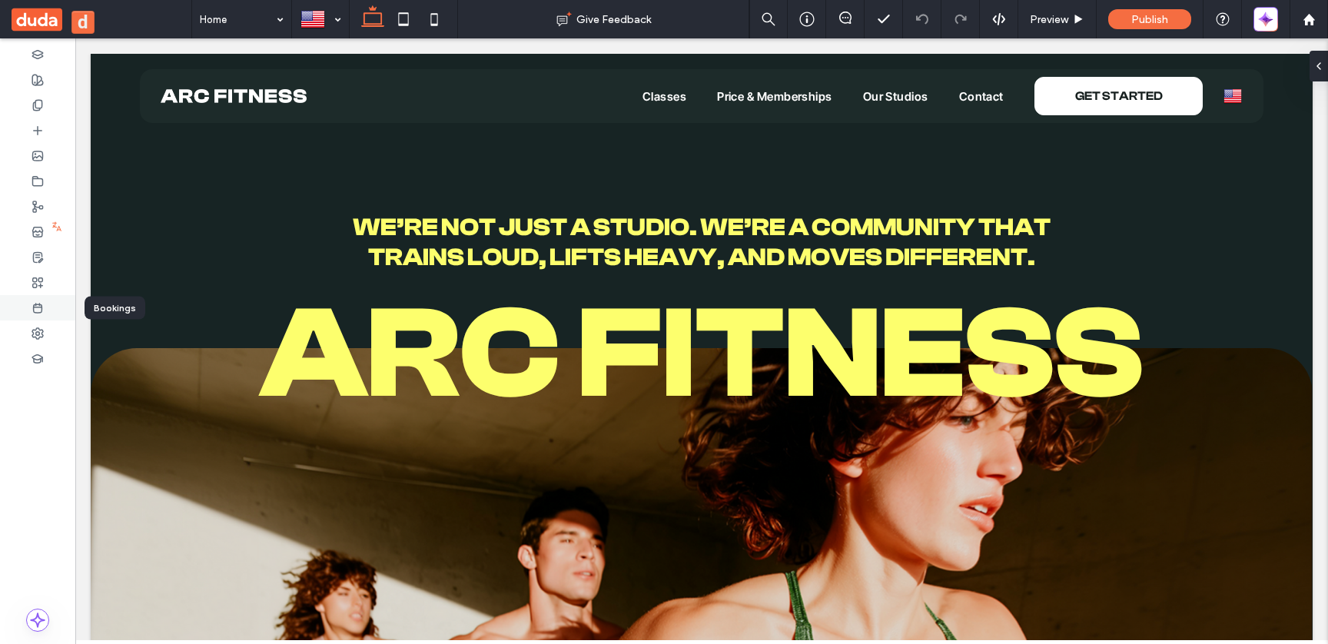
click at [35, 309] on icon at bounding box center [38, 308] width 12 height 12
click at [1292, 19] on div at bounding box center [1308, 19] width 37 height 13
